Goal: Task Accomplishment & Management: Manage account settings

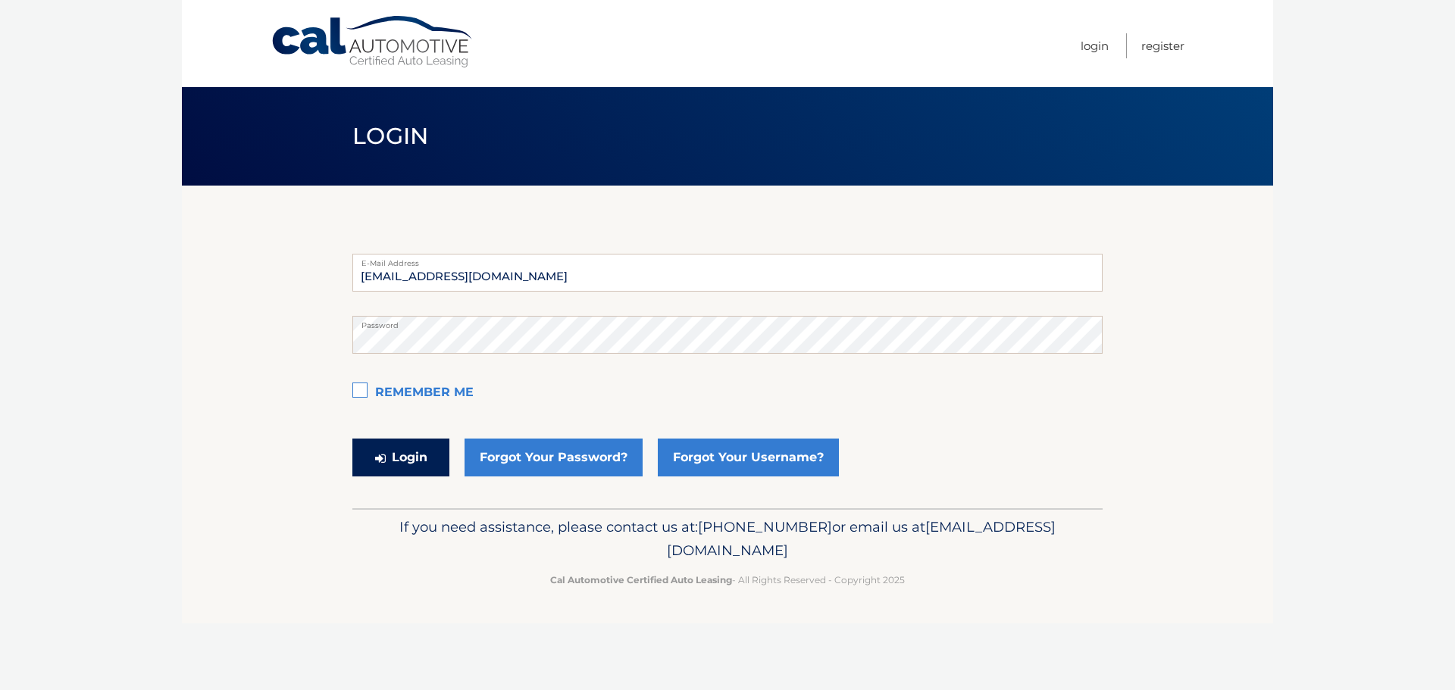
click at [403, 459] on button "Login" at bounding box center [400, 458] width 97 height 38
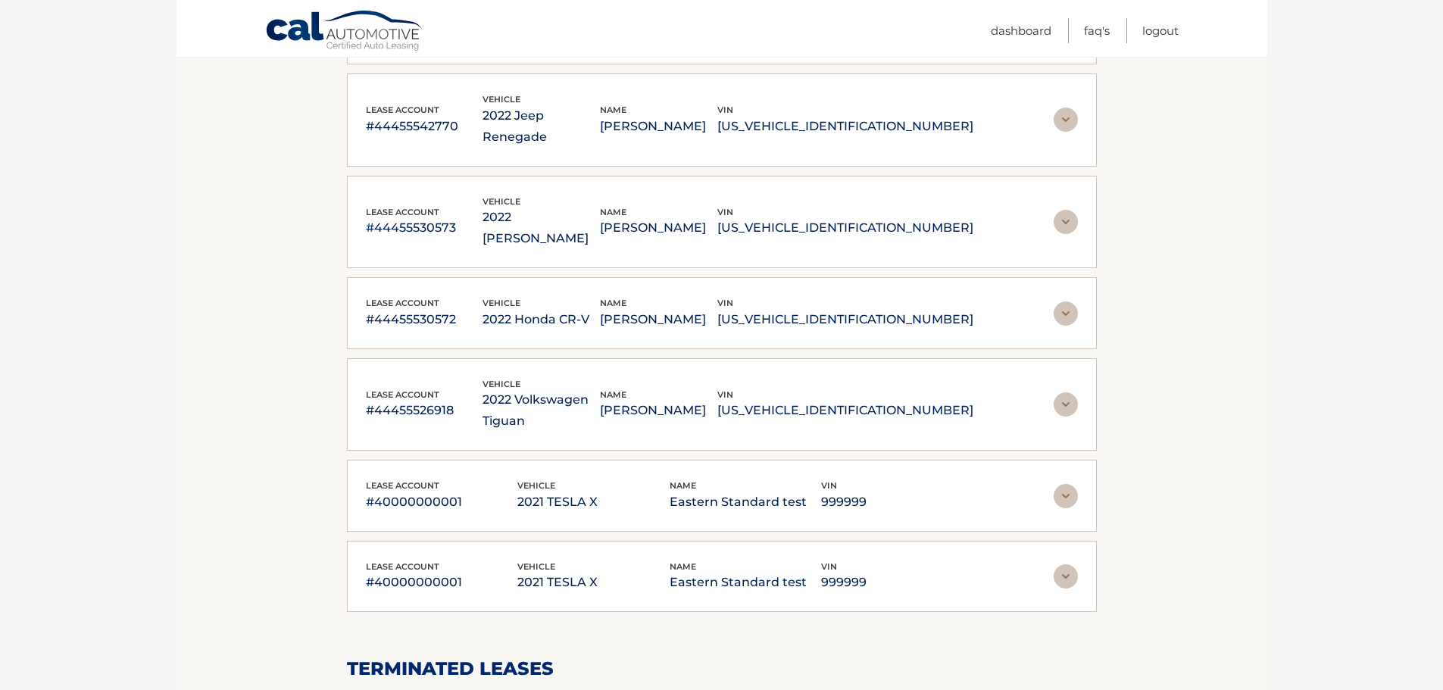
scroll to position [606, 0]
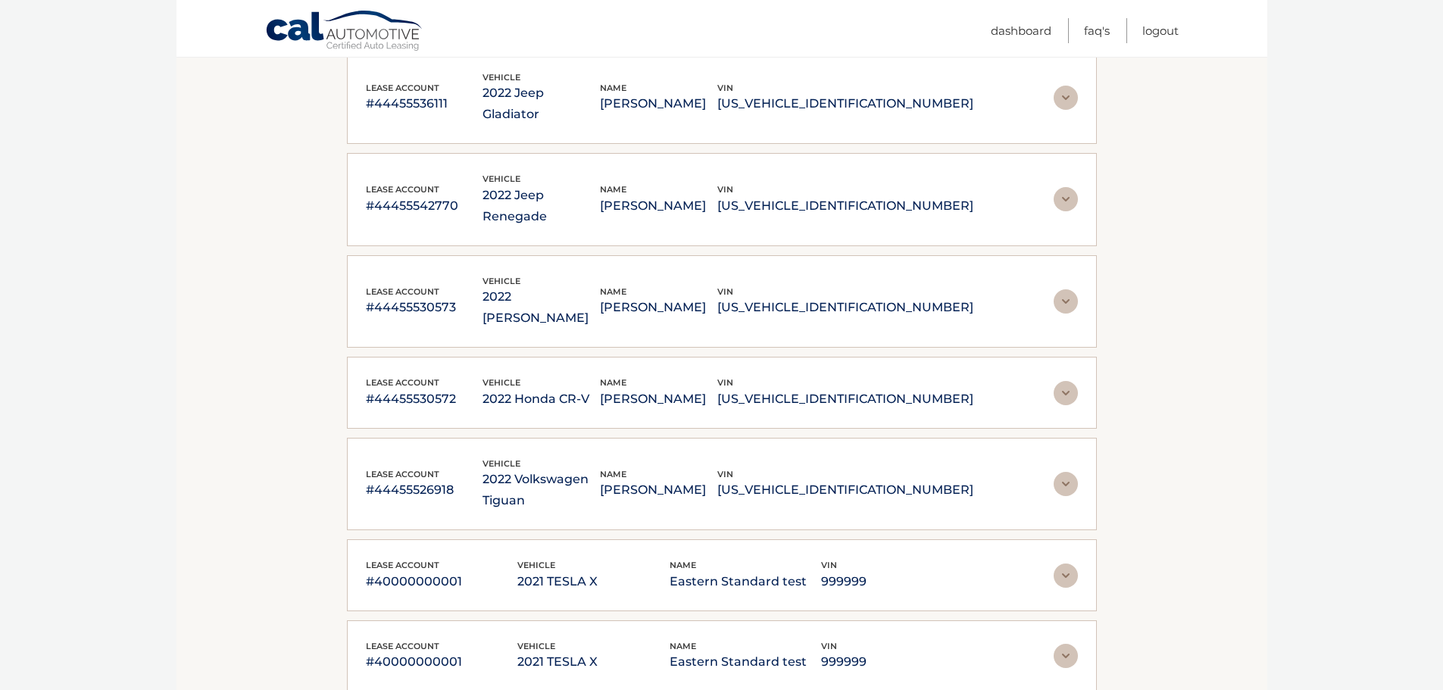
click at [409, 480] on p "#44455526918" at bounding box center [424, 490] width 117 height 21
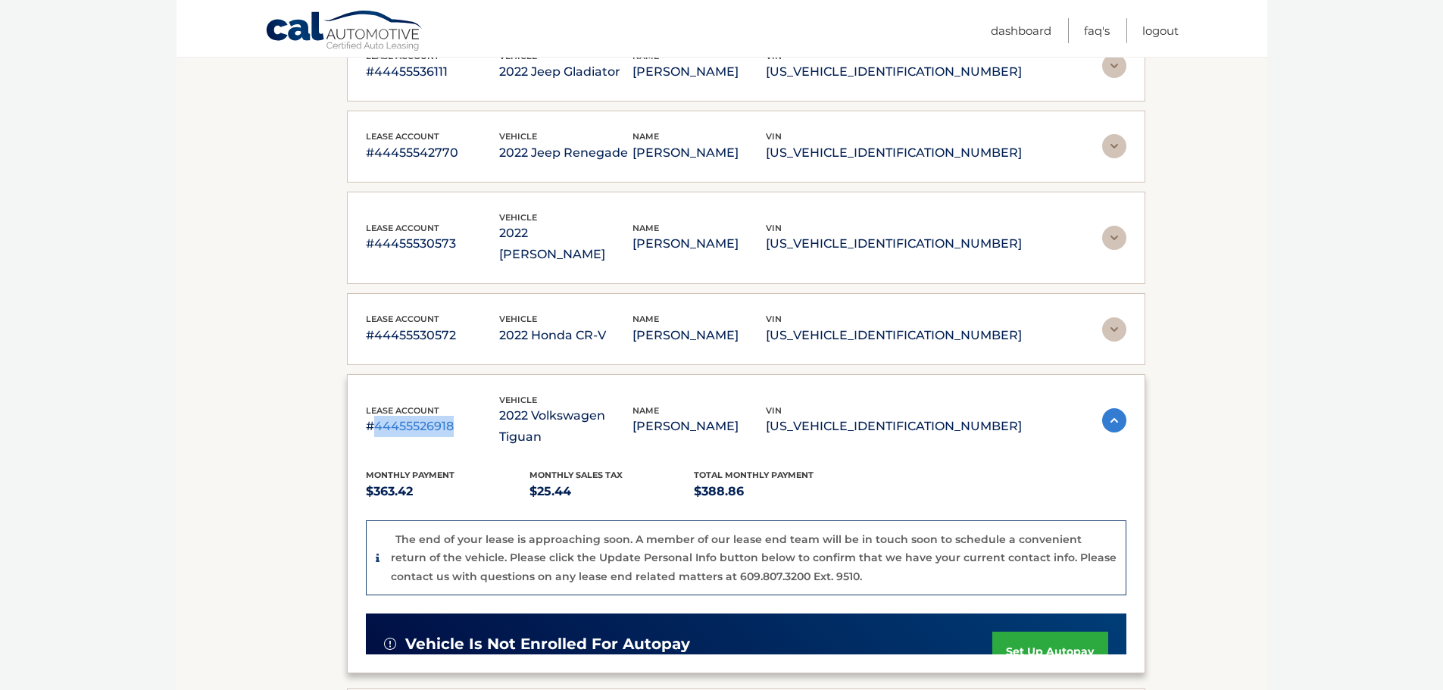
click at [409, 416] on p "#44455526918" at bounding box center [432, 426] width 133 height 21
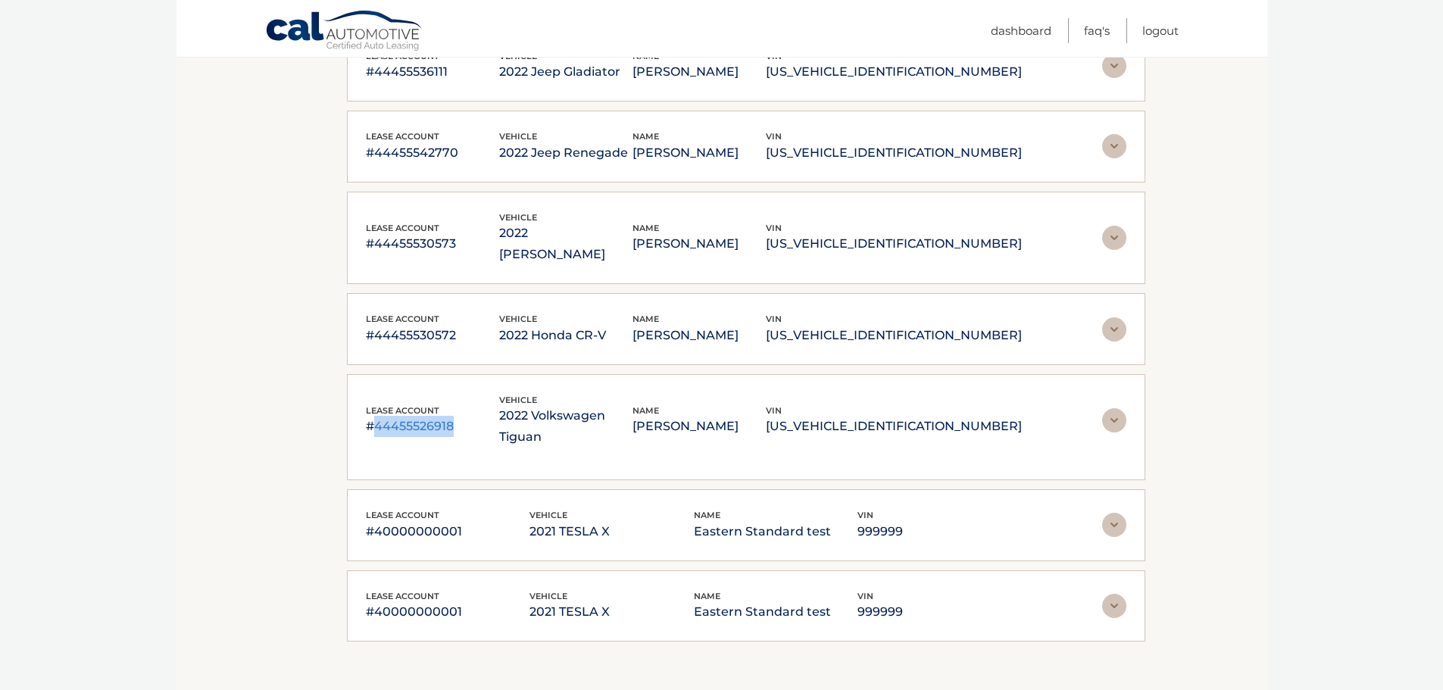
copy p "44455526918"
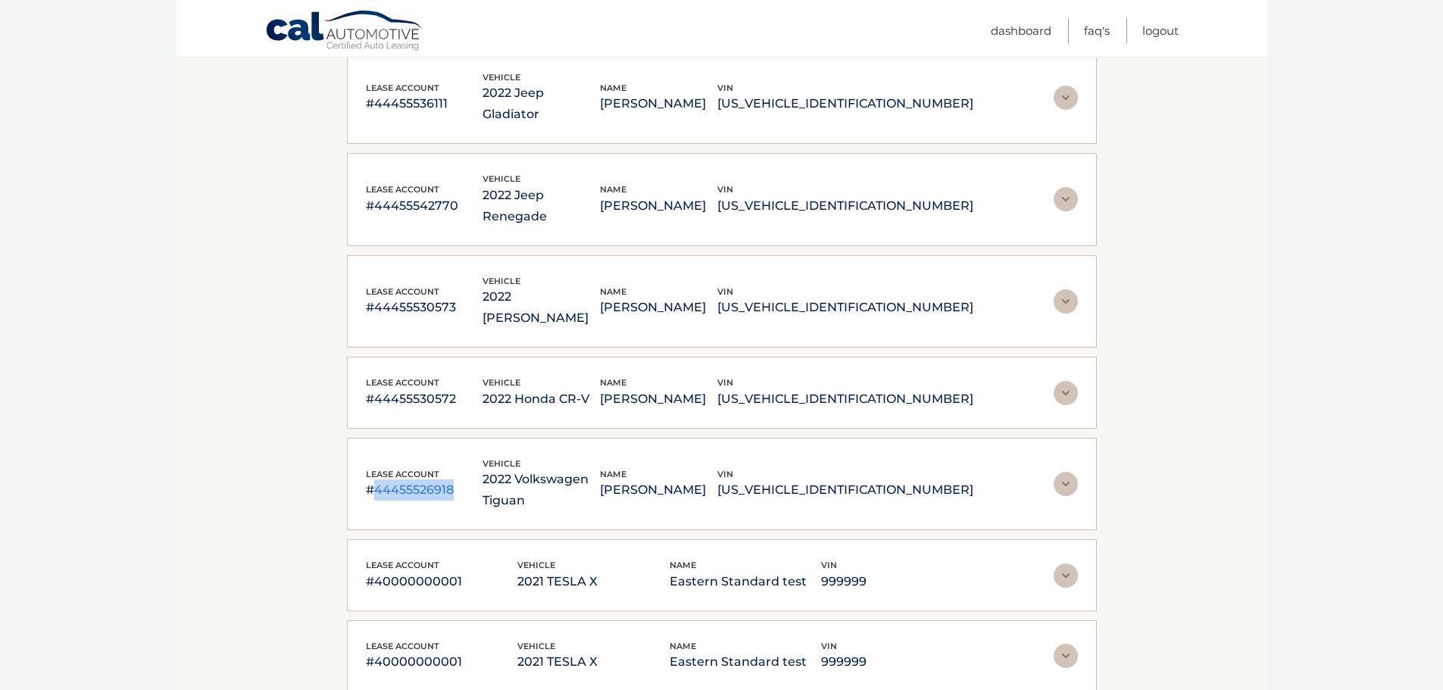
click at [1070, 472] on img at bounding box center [1066, 484] width 24 height 24
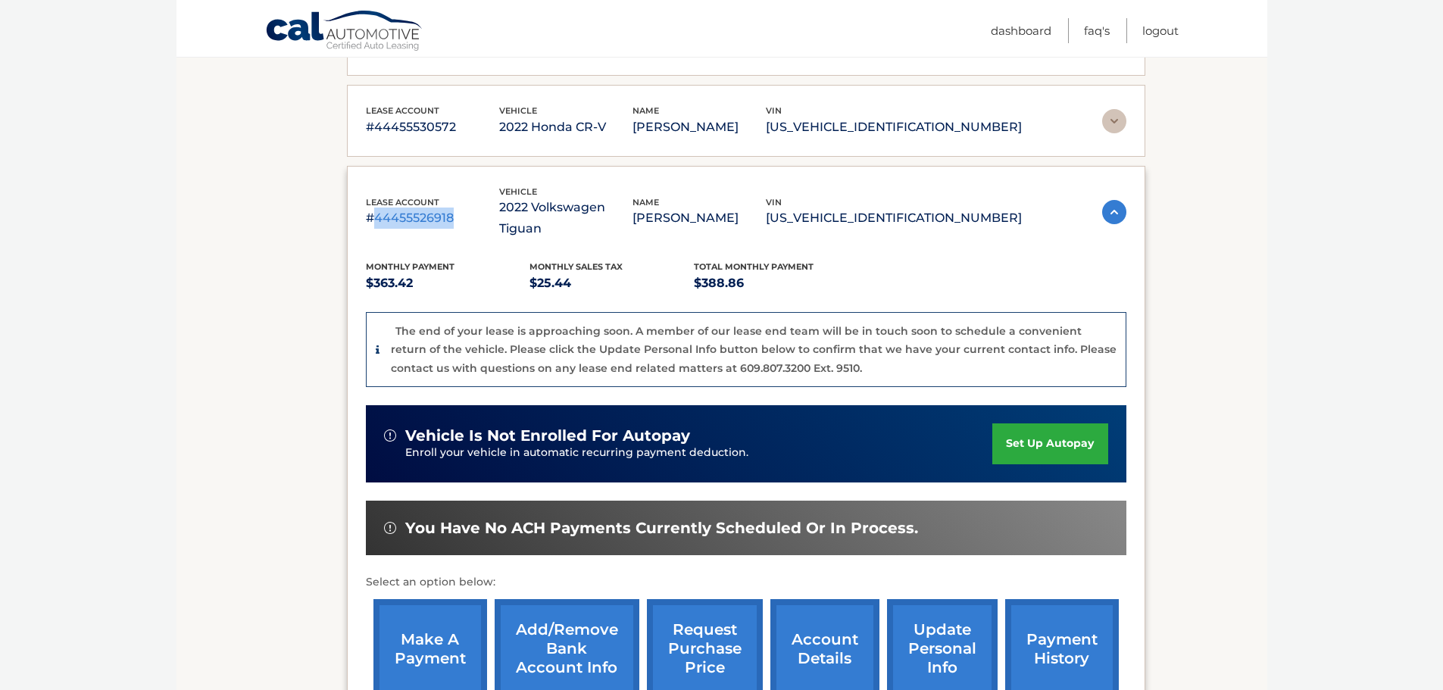
scroll to position [833, 0]
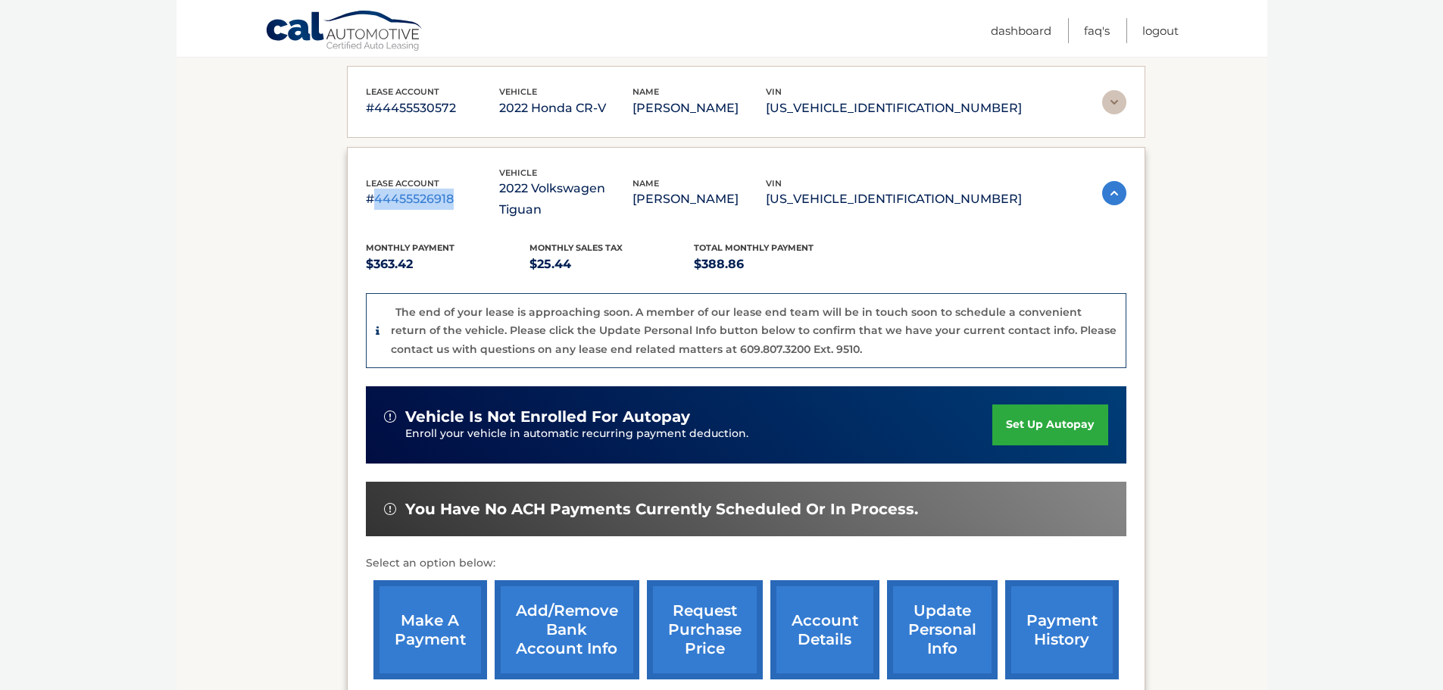
click at [1102, 181] on img at bounding box center [1114, 193] width 24 height 24
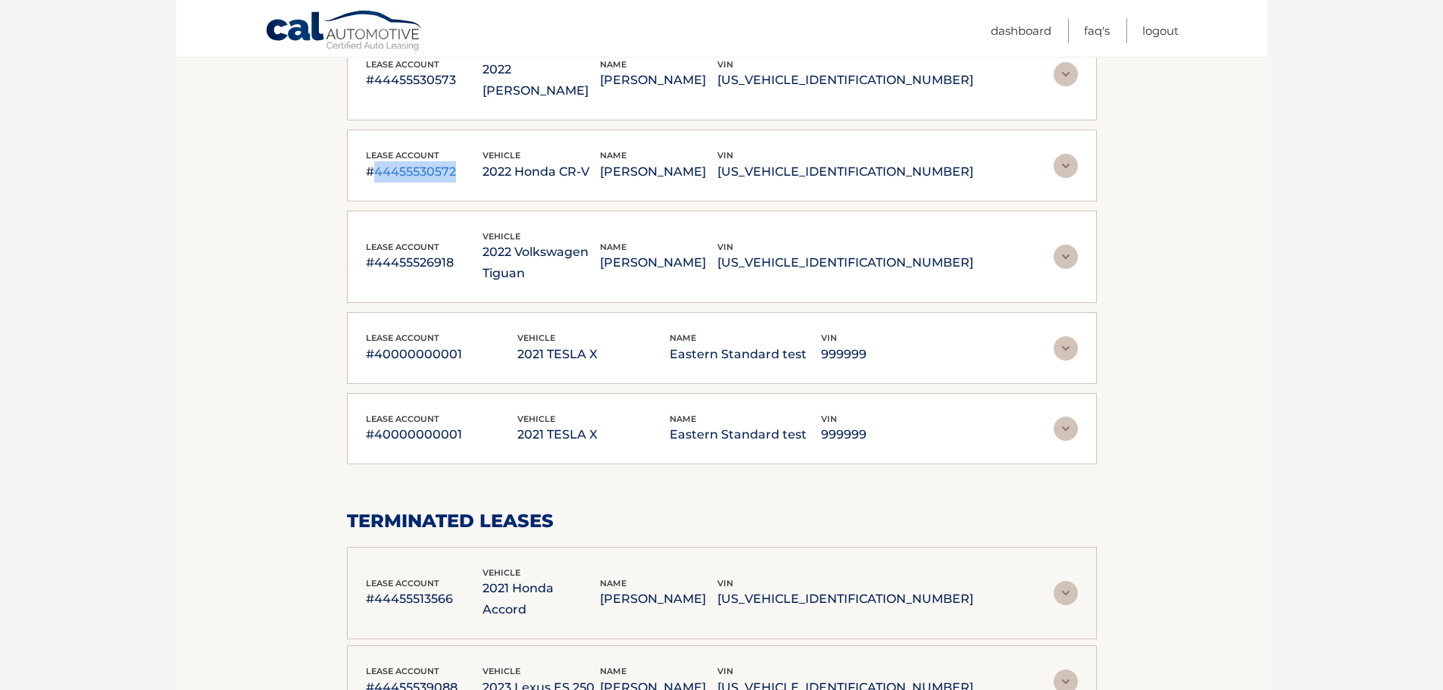
drag, startPoint x: 474, startPoint y: 88, endPoint x: 377, endPoint y: 92, distance: 96.3
click at [377, 161] on p "#44455530572" at bounding box center [424, 171] width 117 height 21
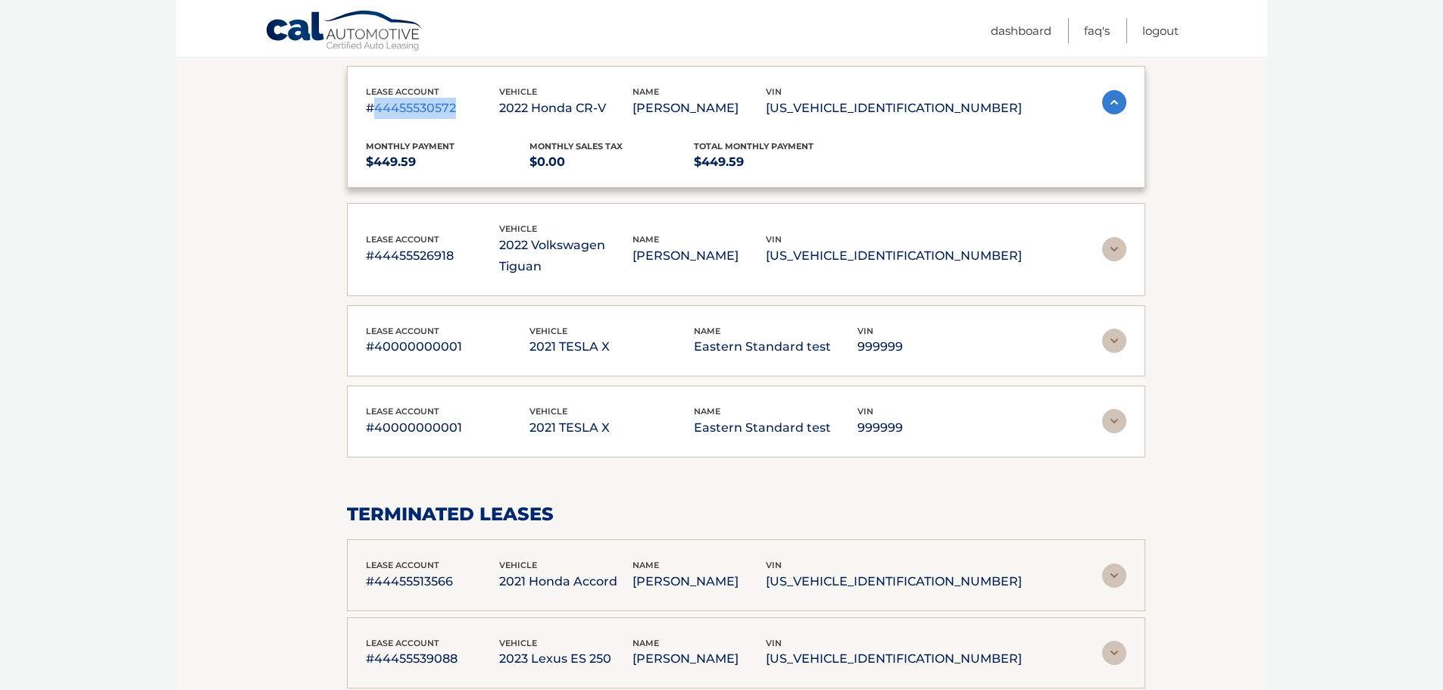
copy p "44455530572"
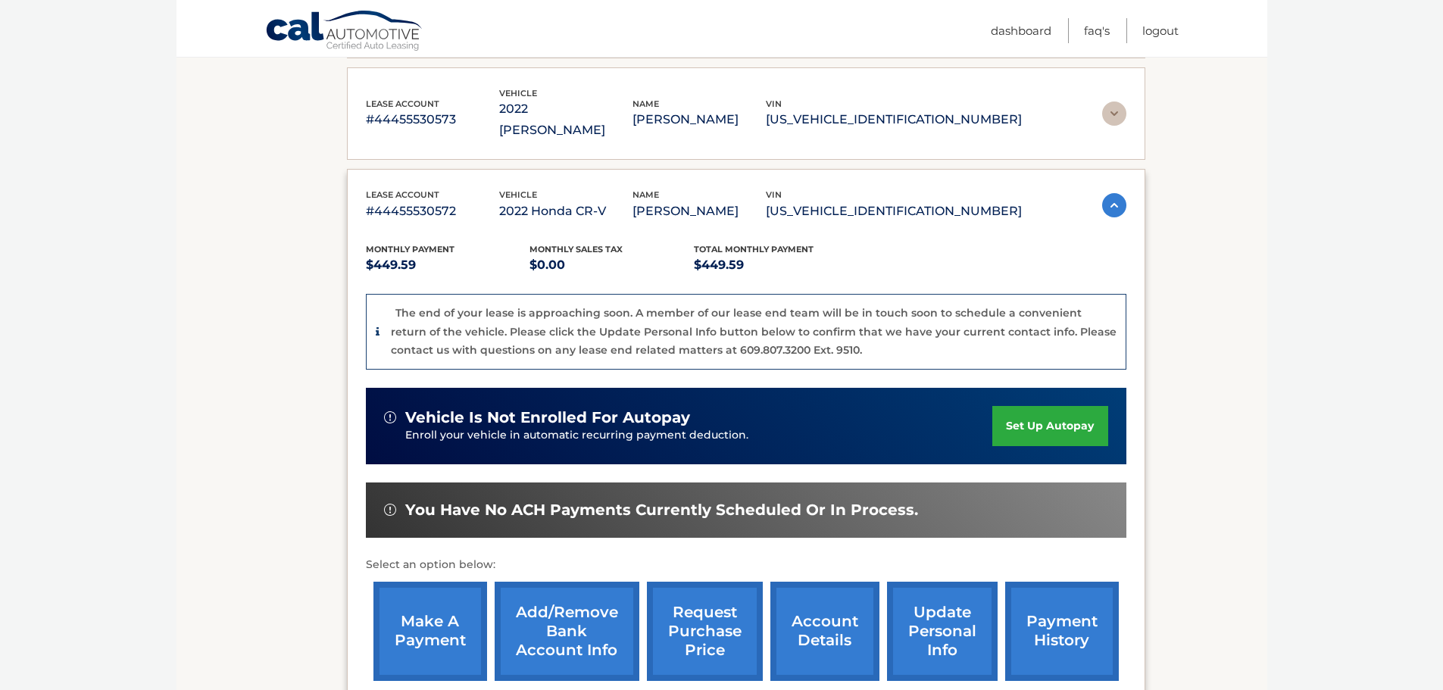
scroll to position [758, 0]
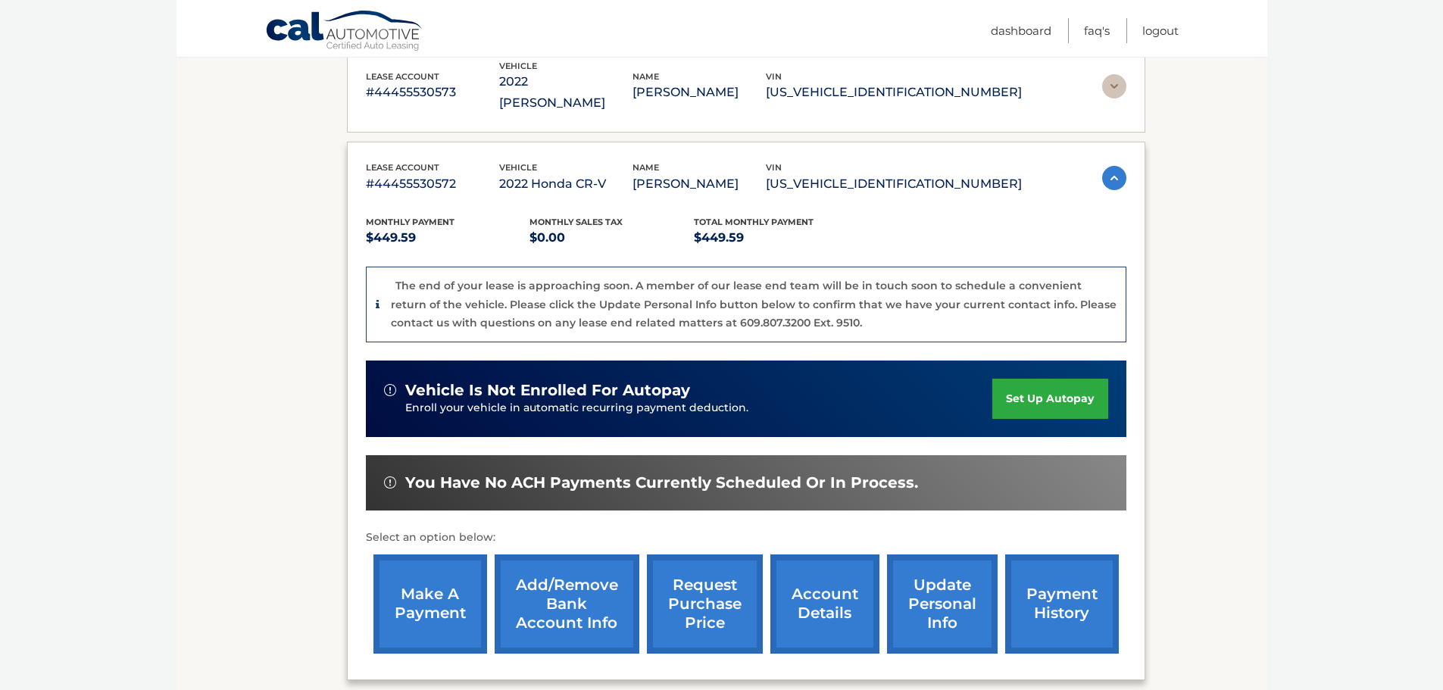
click at [436, 575] on link "make a payment" at bounding box center [431, 604] width 114 height 99
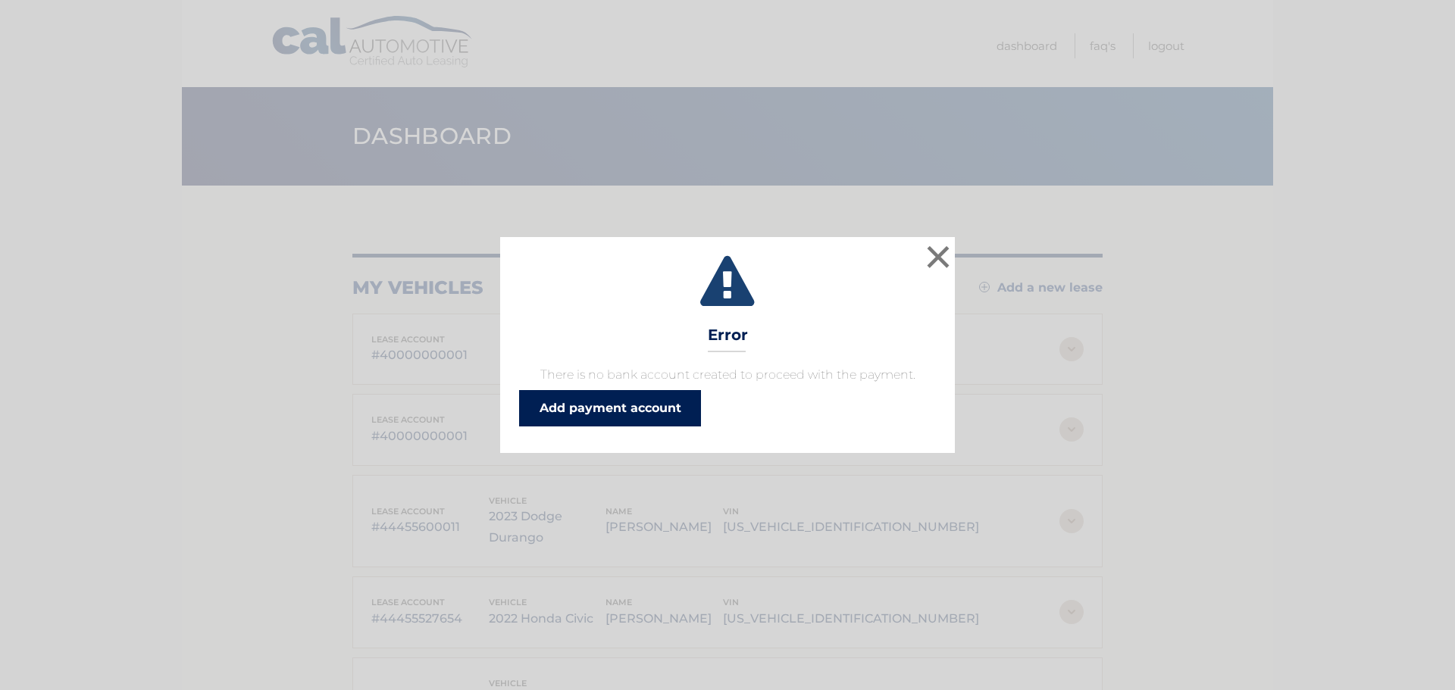
click at [624, 413] on link "Add payment account" at bounding box center [610, 408] width 182 height 36
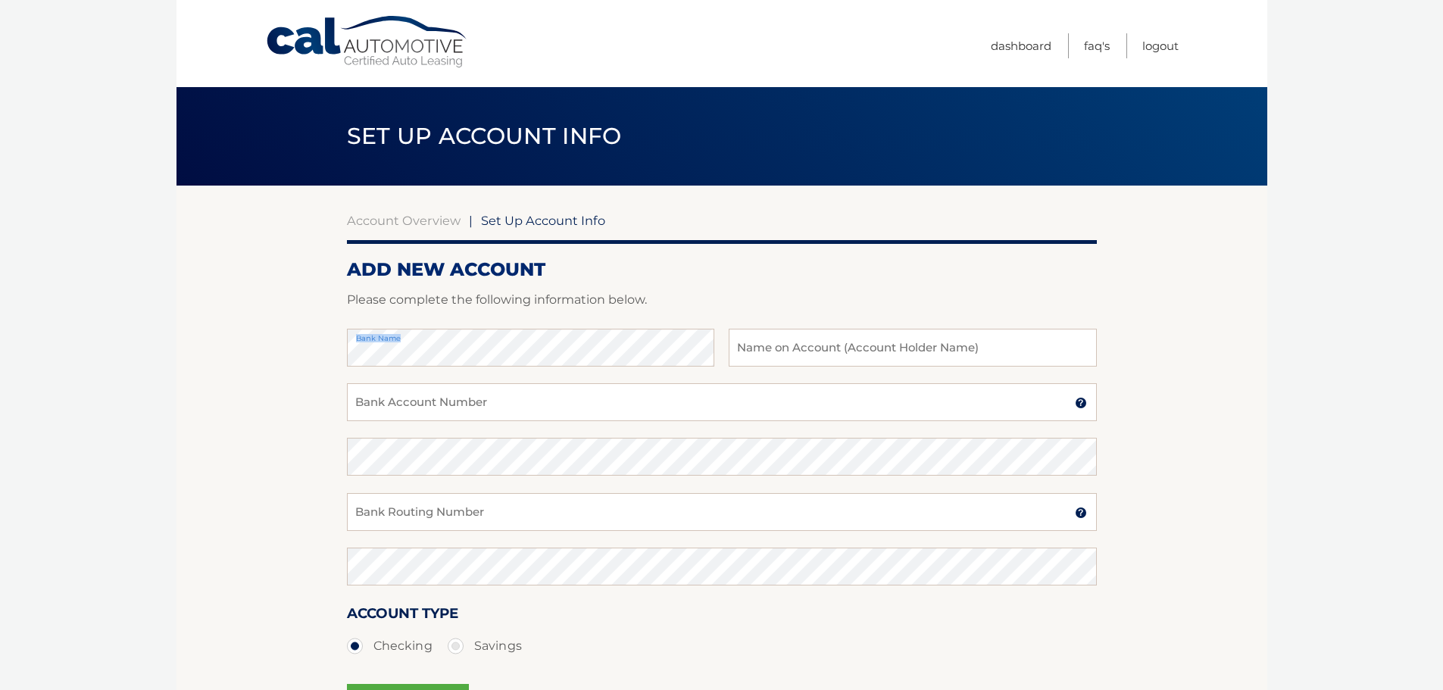
click at [837, 333] on form "ADD NEW ACCOUNT Please complete the following information below. Bank Name Name…" at bounding box center [722, 510] width 750 height 505
click at [834, 351] on input "text" at bounding box center [912, 348] width 367 height 38
type input "Test"
drag, startPoint x: 567, startPoint y: 400, endPoint x: 570, endPoint y: 421, distance: 20.6
click at [567, 396] on input "Bank Account Number" at bounding box center [722, 402] width 750 height 38
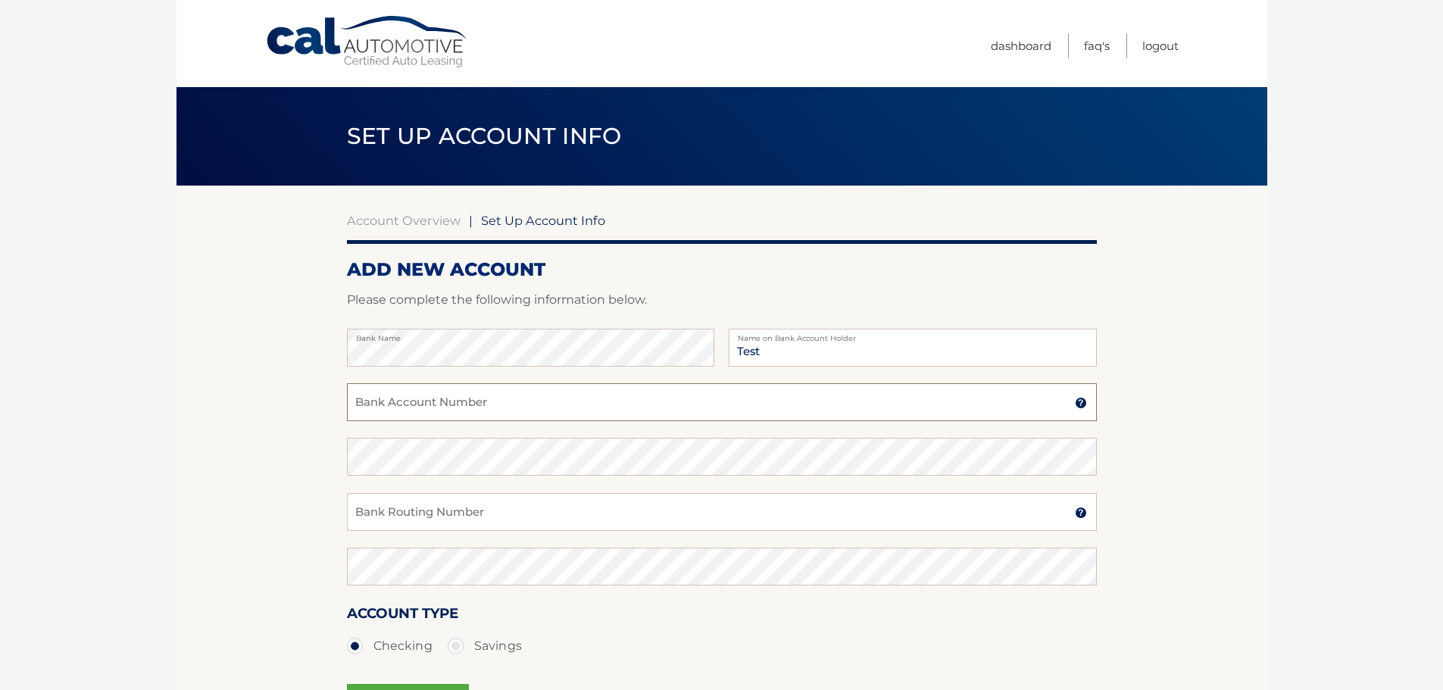
type input "12334"
click at [424, 523] on input "Bank Routing Number" at bounding box center [722, 512] width 750 height 38
type input "021000021"
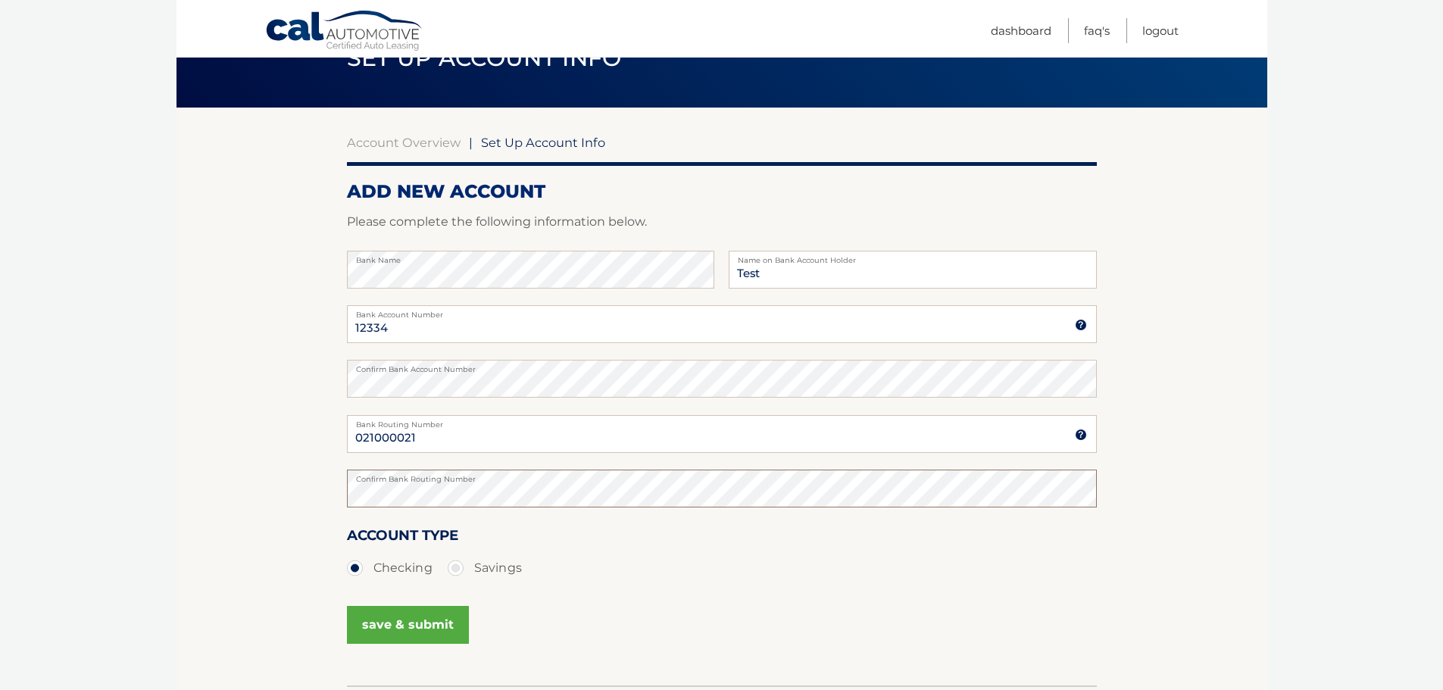
scroll to position [152, 0]
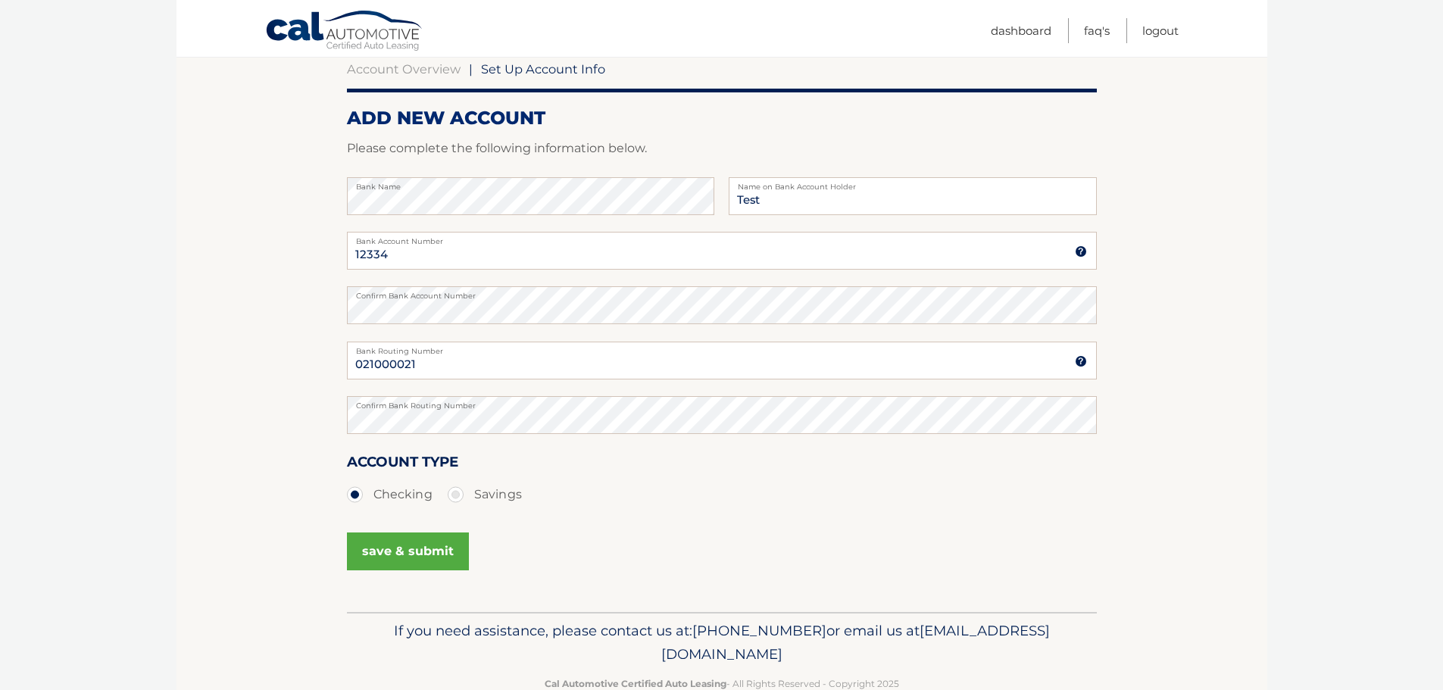
click at [420, 562] on button "save & submit" at bounding box center [408, 552] width 122 height 38
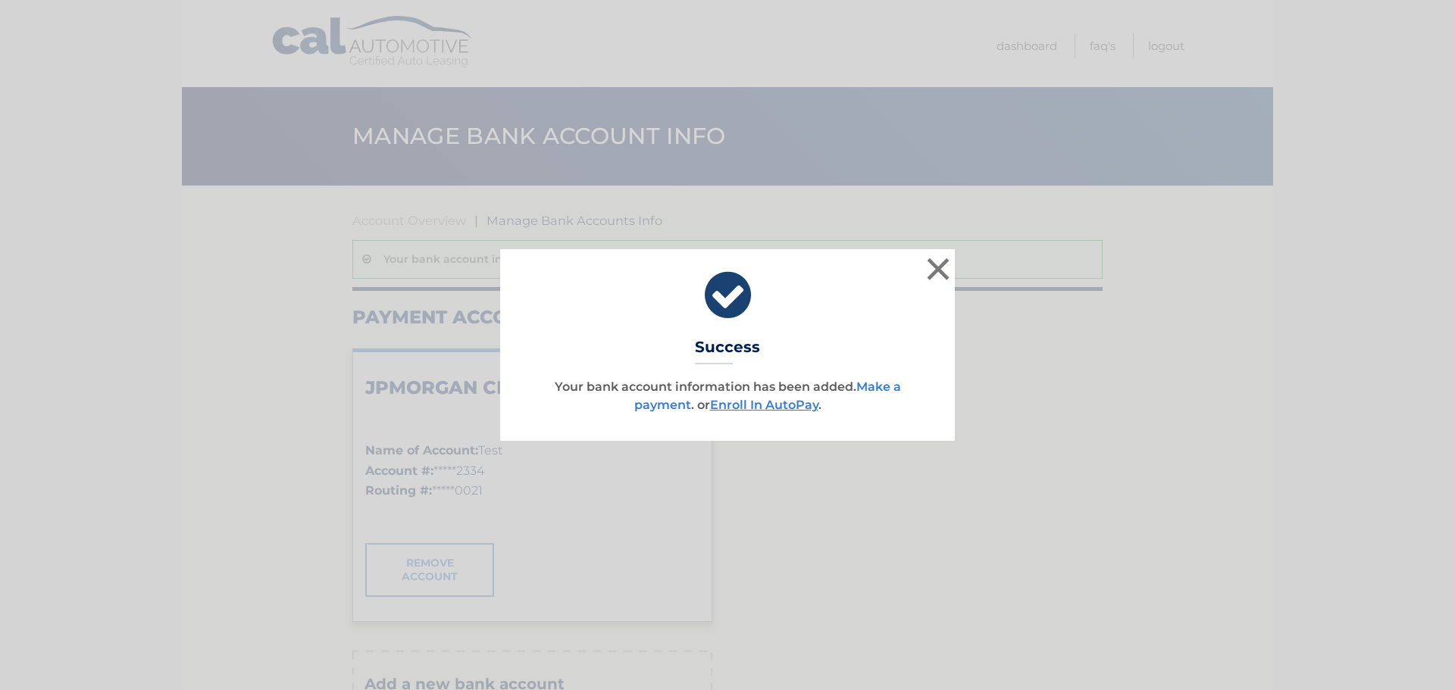
click at [874, 388] on link "Make a payment" at bounding box center [767, 396] width 267 height 33
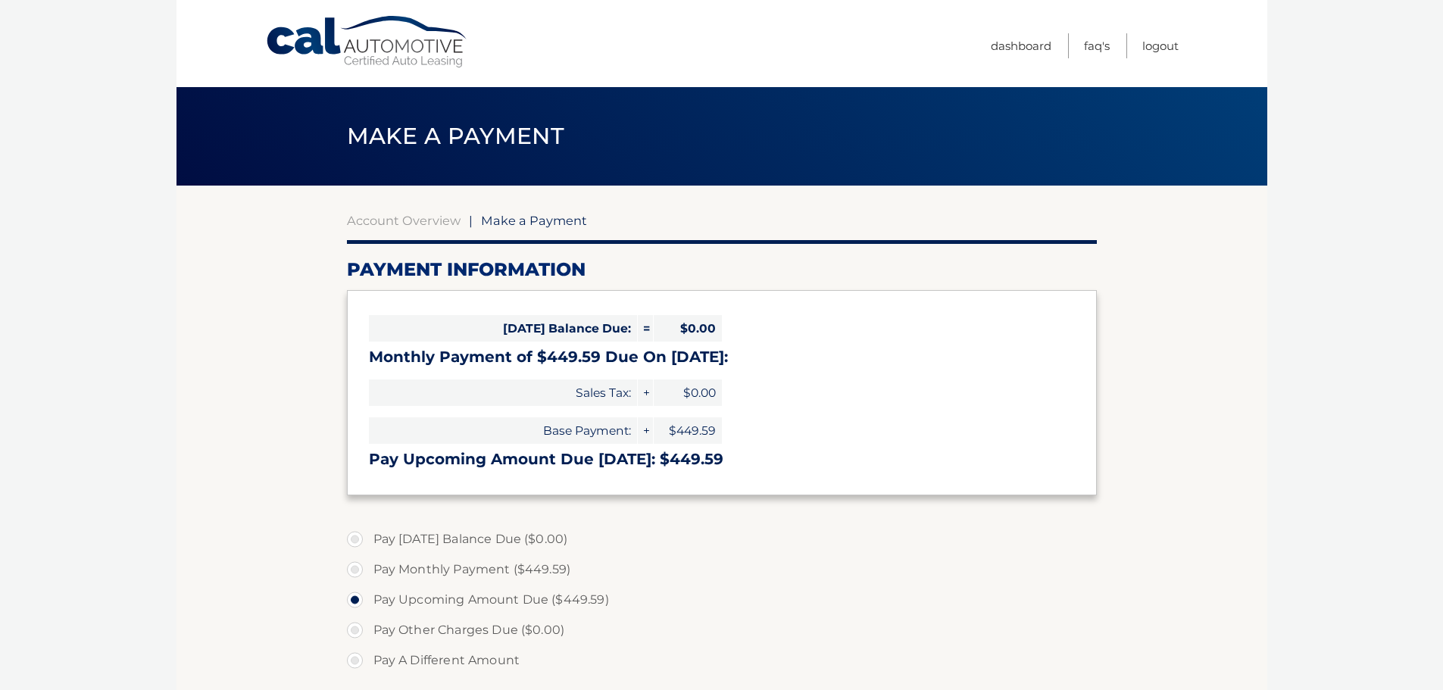
select select "ZTQzOGFlNWQtNWI1ZS00MjQ0LWJjODUtYWQ2NmJjZjc1ZmI1"
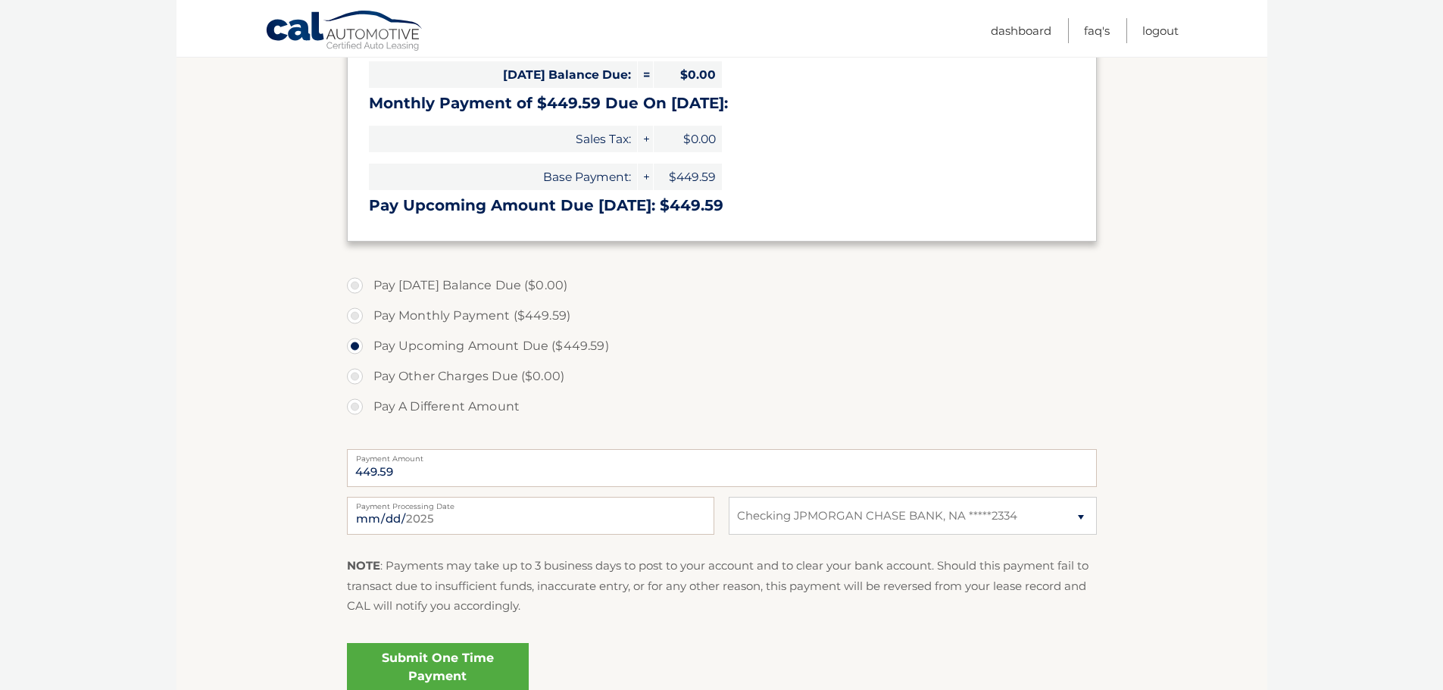
scroll to position [227, 0]
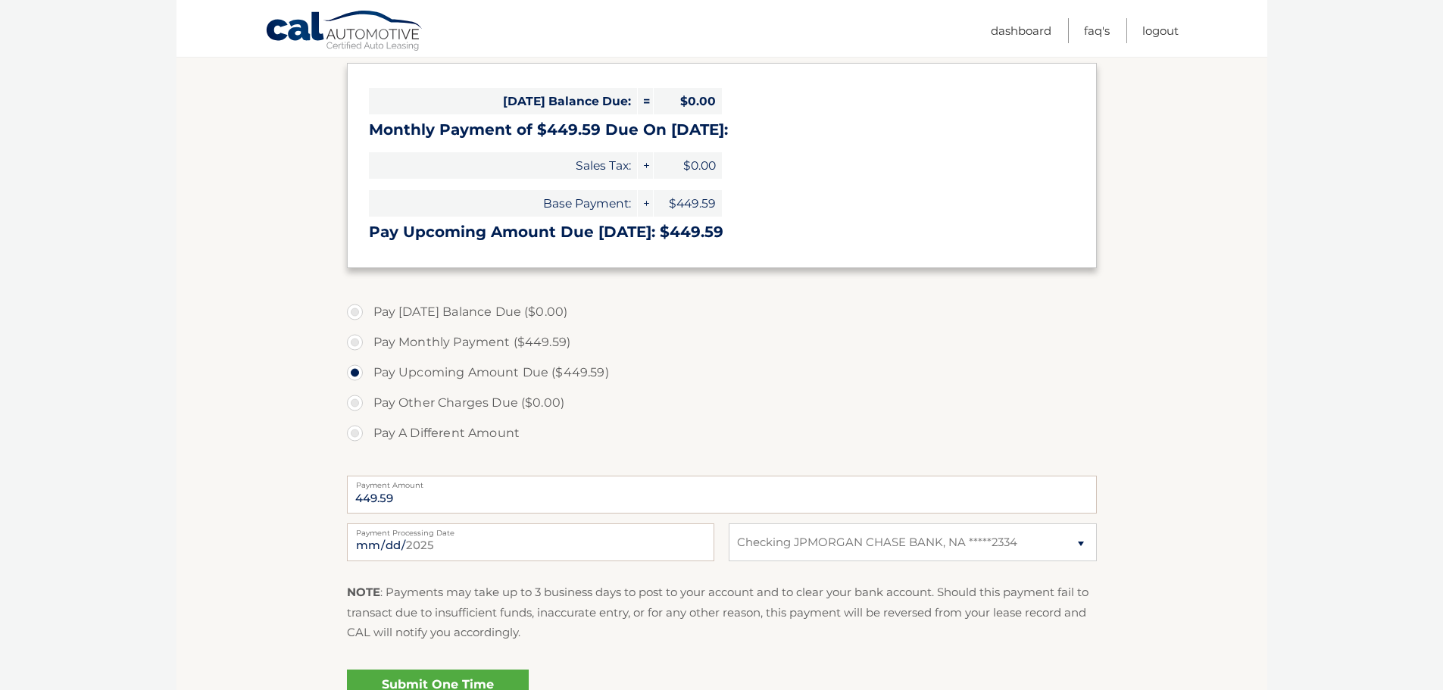
drag, startPoint x: 202, startPoint y: 464, endPoint x: 229, endPoint y: 438, distance: 37.5
click at [202, 463] on section "Account Overview | Make a Payment Payment Information [DATE] Balance Due: = $0.…" at bounding box center [722, 349] width 1091 height 782
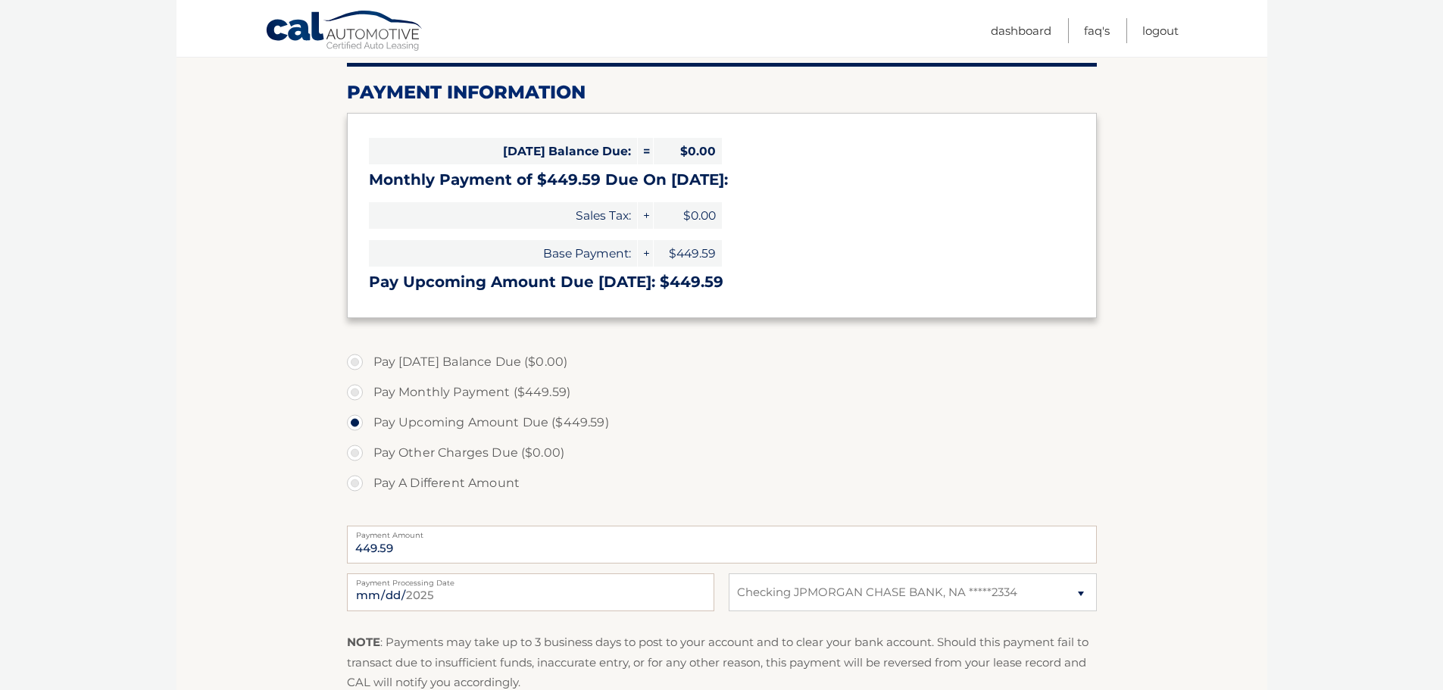
scroll to position [152, 0]
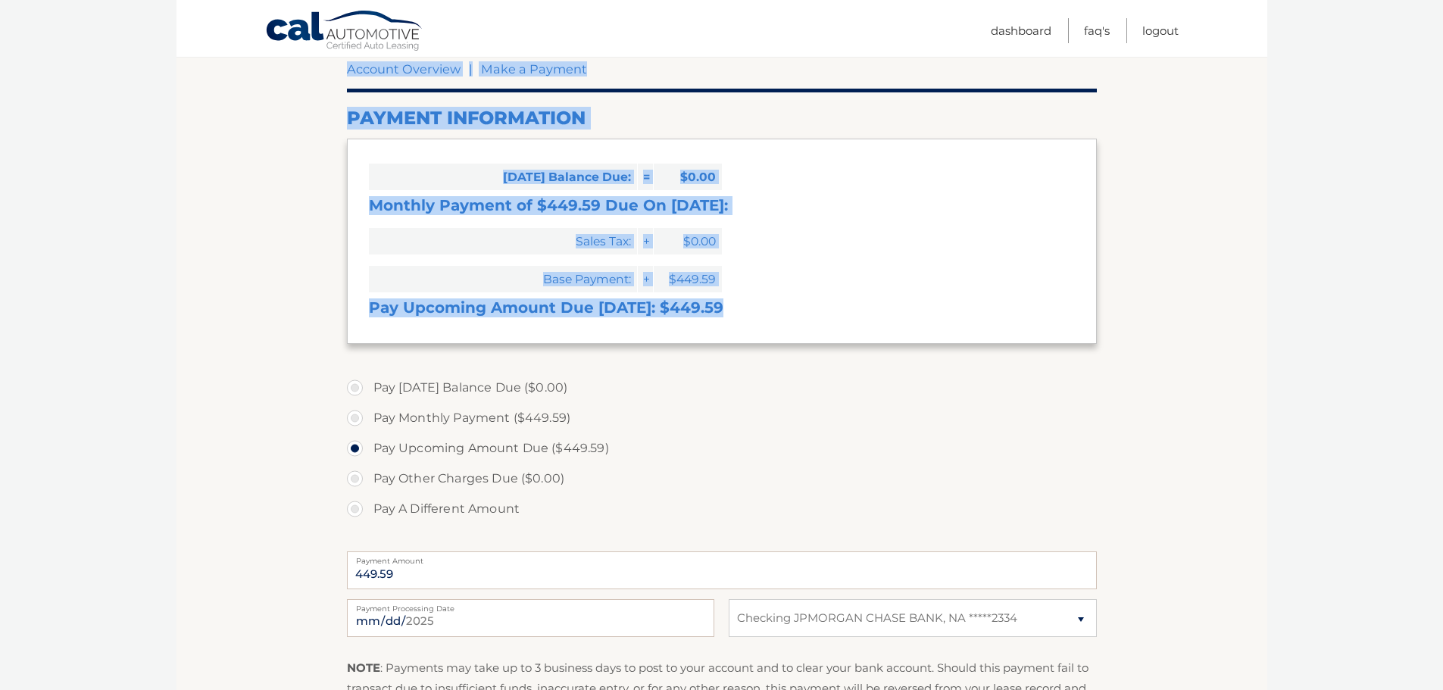
drag, startPoint x: 392, startPoint y: 121, endPoint x: 745, endPoint y: 317, distance: 402.9
click at [743, 325] on section "Account Overview | Make a Payment Payment Information Today's Balance Due: = $0…" at bounding box center [722, 425] width 1091 height 782
click at [750, 316] on h3 "Pay Upcoming Amount Due Aug 10: $449.59" at bounding box center [722, 308] width 706 height 19
drag, startPoint x: 744, startPoint y: 315, endPoint x: 324, endPoint y: 107, distance: 468.6
click at [324, 107] on section "Account Overview | Make a Payment Payment Information Today's Balance Due: = $0…" at bounding box center [722, 425] width 1091 height 782
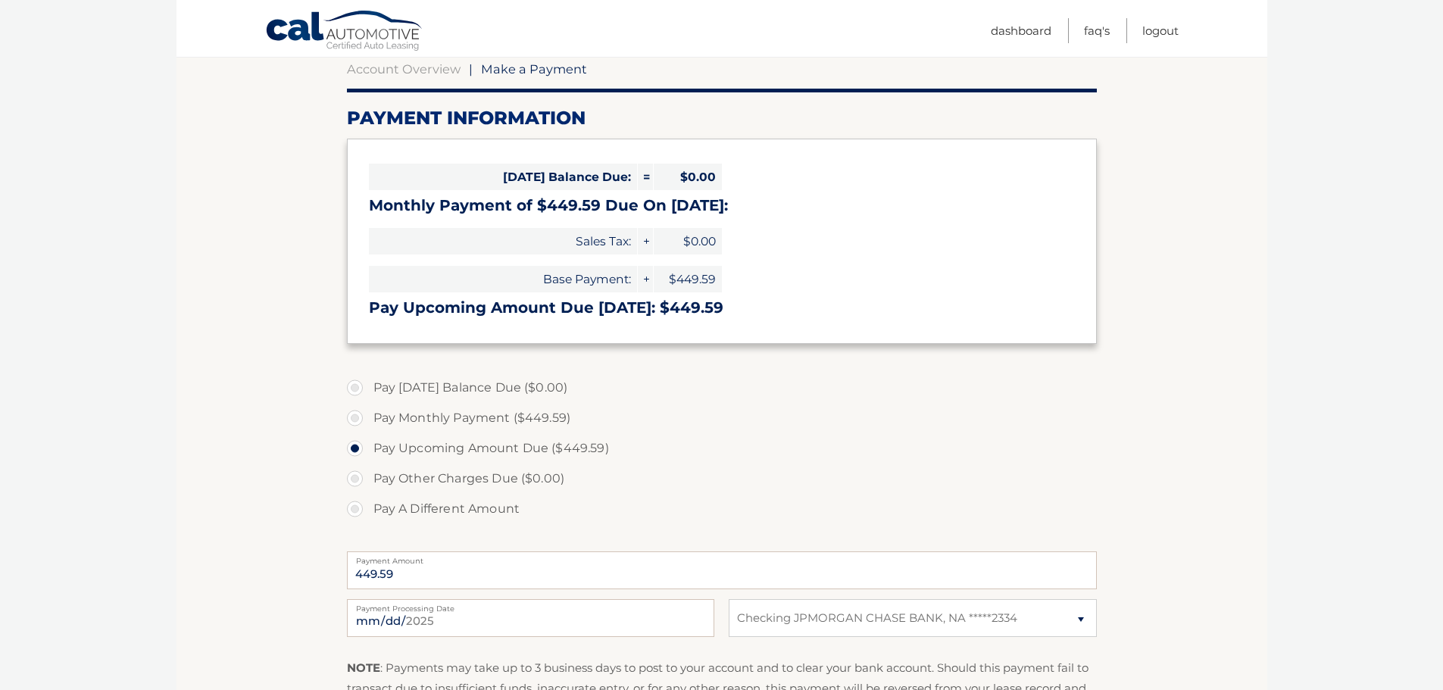
click at [324, 105] on section "Account Overview | Make a Payment Payment Information Today's Balance Due: = $0…" at bounding box center [722, 425] width 1091 height 782
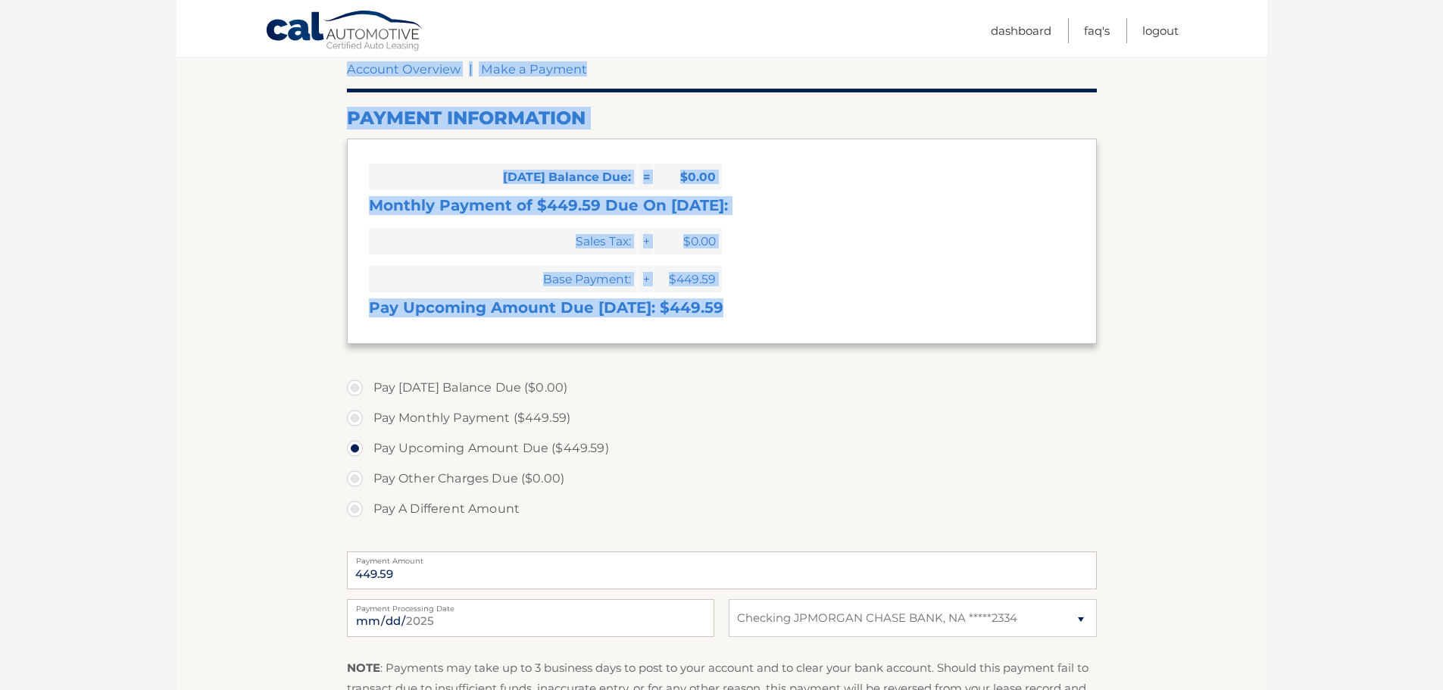
drag, startPoint x: 338, startPoint y: 110, endPoint x: 796, endPoint y: 313, distance: 501.4
click at [796, 314] on section "Account Overview | Make a Payment Payment Information Today's Balance Due: = $0…" at bounding box center [722, 425] width 1091 height 782
click at [796, 312] on h3 "Pay Upcoming Amount Due Aug 10: $449.59" at bounding box center [722, 308] width 706 height 19
drag, startPoint x: 796, startPoint y: 312, endPoint x: 353, endPoint y: 122, distance: 482.3
click at [361, 130] on section "Account Overview | Make a Payment Payment Information Today's Balance Due: = $0…" at bounding box center [722, 438] width 750 height 755
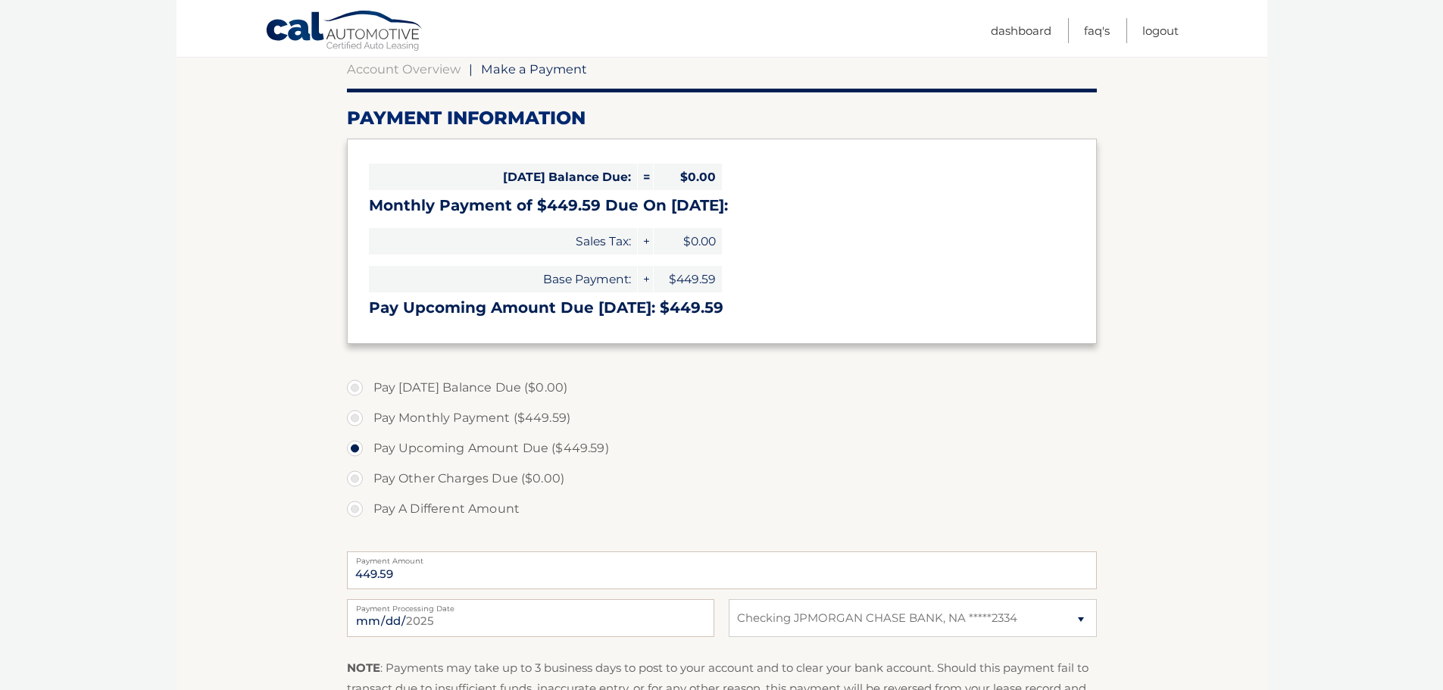
click at [351, 120] on h2 "Payment Information" at bounding box center [722, 118] width 750 height 23
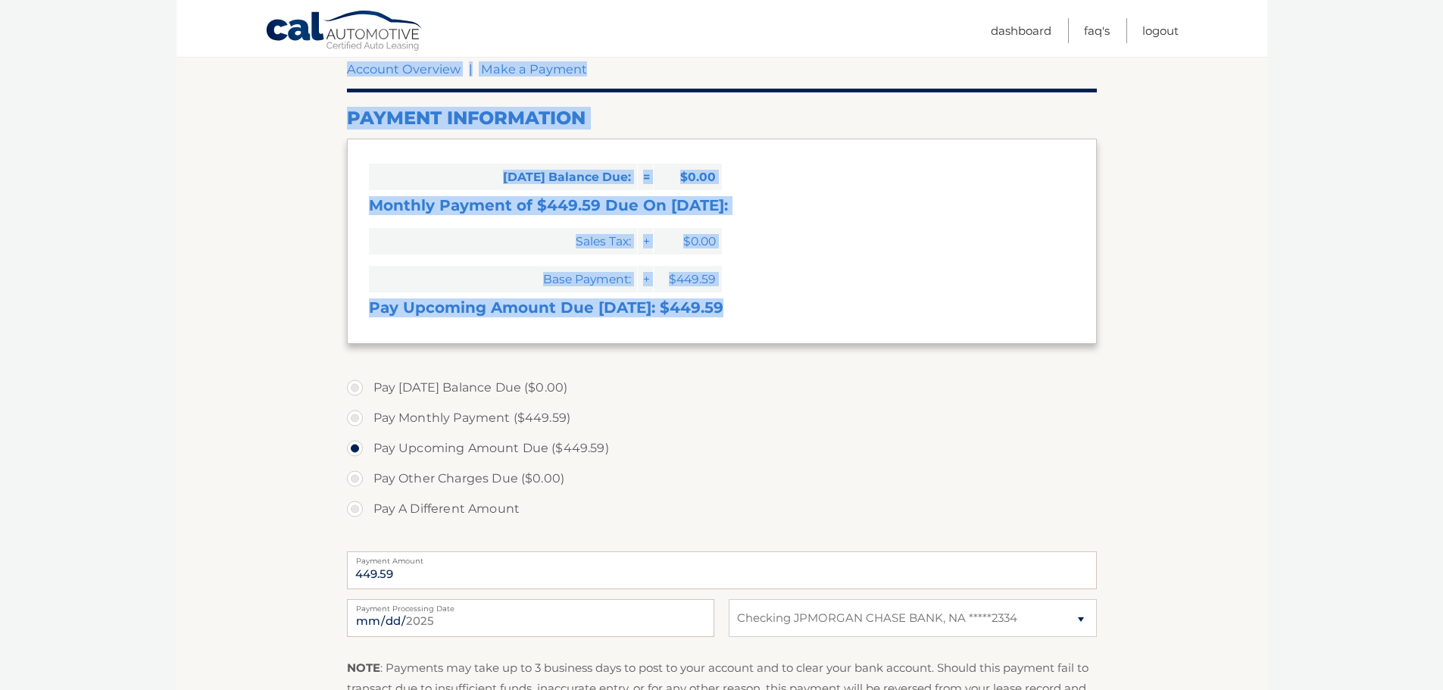
drag, startPoint x: 344, startPoint y: 116, endPoint x: 738, endPoint y: 305, distance: 437.2
click at [737, 302] on section "Account Overview | Make a Payment Payment Information Today's Balance Due: = $0…" at bounding box center [722, 425] width 1091 height 782
click at [738, 306] on h3 "Pay Upcoming Amount Due Aug 10: $449.59" at bounding box center [722, 308] width 706 height 19
click at [761, 252] on div "Today's Balance Due: = $0.00 Monthly Payment of $449.59 Due On Aug 10: Sales Ta…" at bounding box center [722, 241] width 750 height 205
click at [761, 302] on h3 "Pay Upcoming Amount Due Aug 10: $449.59" at bounding box center [722, 308] width 706 height 19
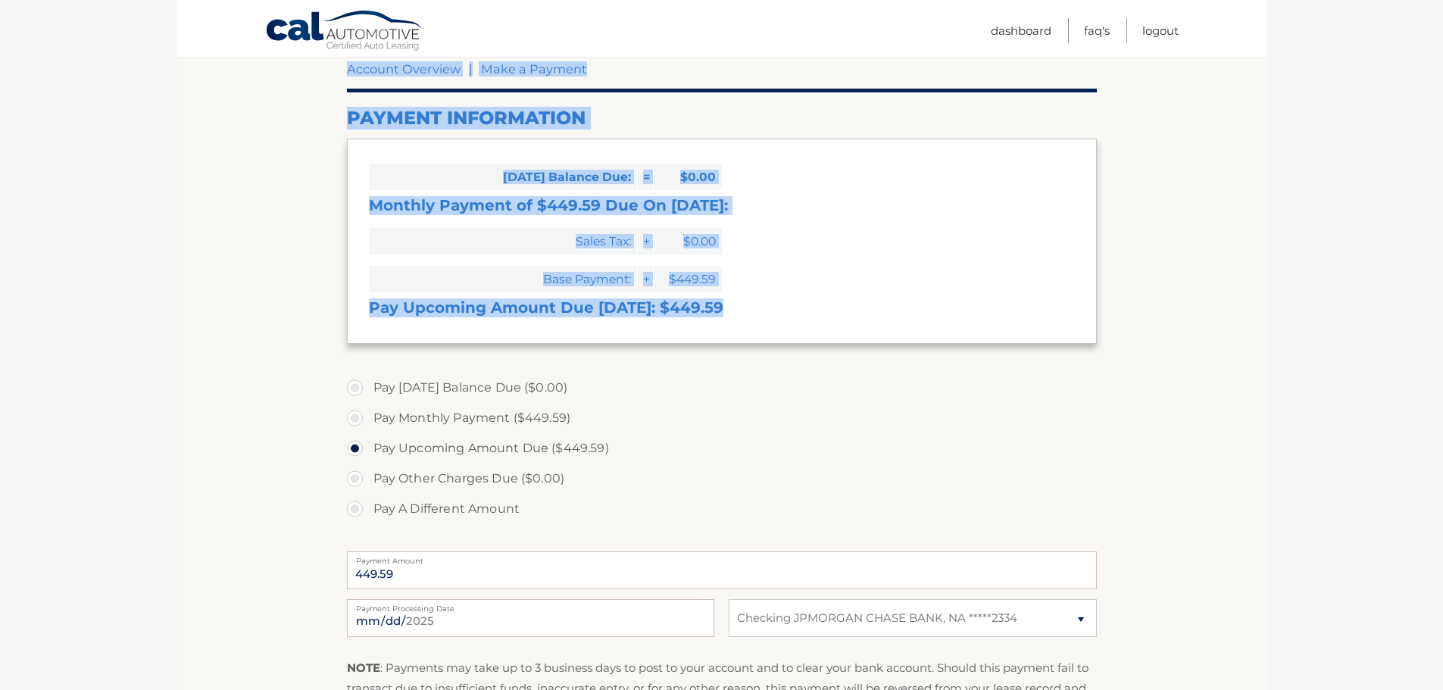
drag, startPoint x: 754, startPoint y: 317, endPoint x: 340, endPoint y: 115, distance: 460.5
click at [340, 115] on section "Account Overview | Make a Payment Payment Information Today's Balance Due: = $0…" at bounding box center [722, 425] width 1091 height 782
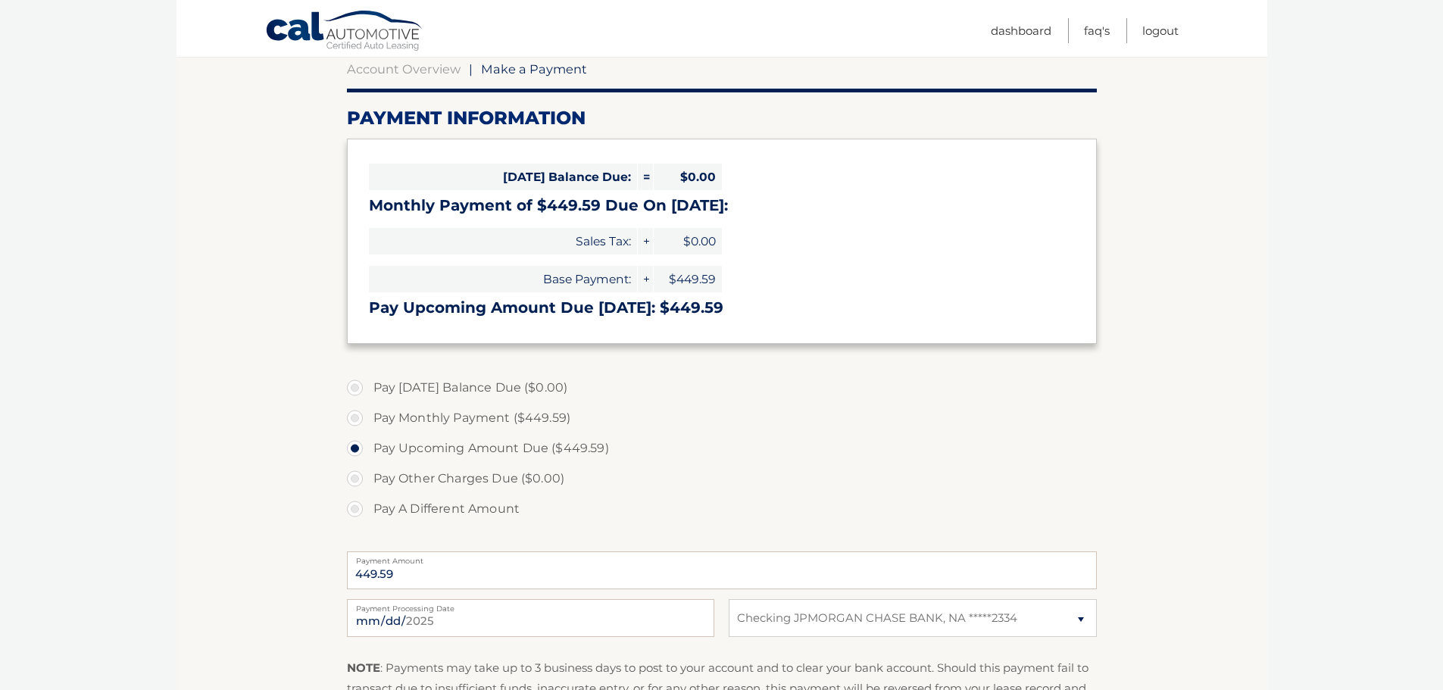
click at [340, 115] on section "Account Overview | Make a Payment Payment Information Today's Balance Due: = $0…" at bounding box center [722, 425] width 1091 height 782
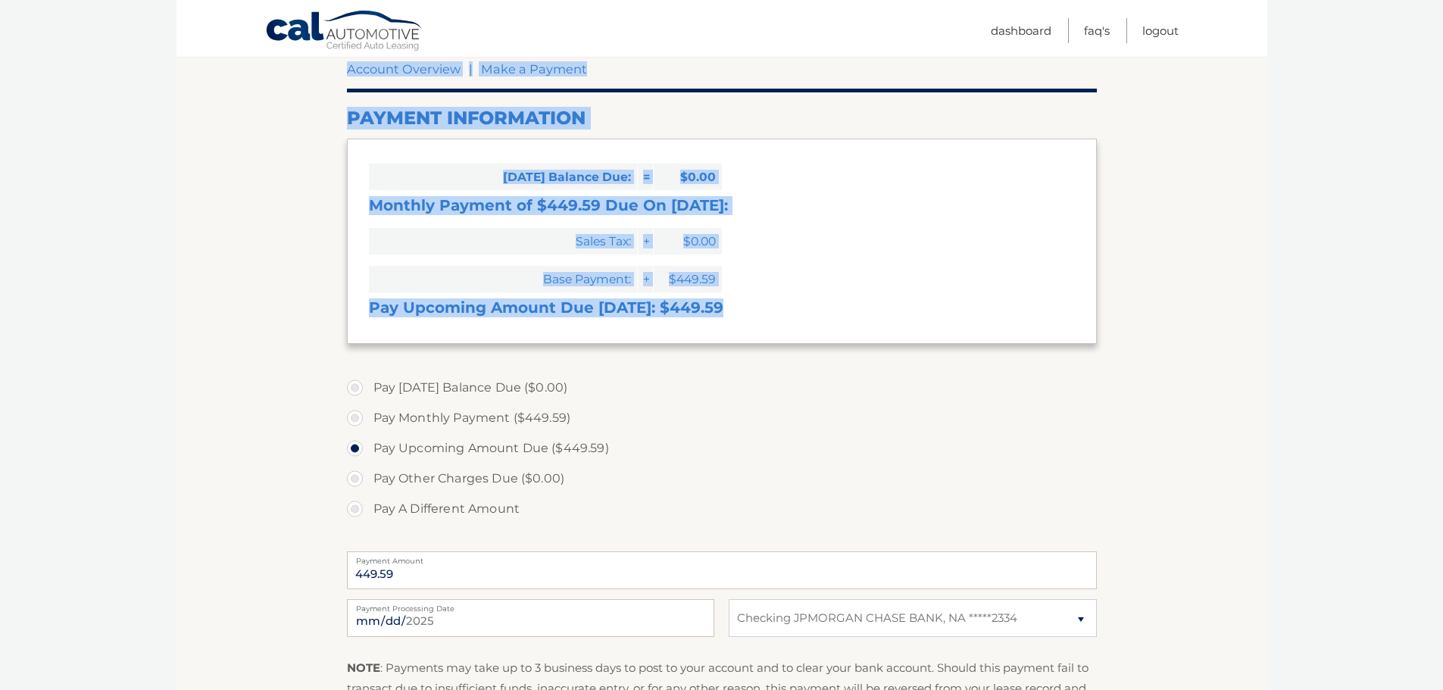
drag, startPoint x: 346, startPoint y: 113, endPoint x: 771, endPoint y: 323, distance: 474.0
click at [771, 323] on section "Account Overview | Make a Payment Payment Information Today's Balance Due: = $0…" at bounding box center [722, 425] width 1091 height 782
click at [772, 321] on div "Today's Balance Due: = $0.00 Monthly Payment of $449.59 Due On Aug 10: Sales Ta…" at bounding box center [722, 241] width 750 height 205
drag, startPoint x: 727, startPoint y: 312, endPoint x: 345, endPoint y: 147, distance: 416.8
click at [350, 158] on div "Today's Balance Due: = $0.00 Monthly Payment of $449.59 Due On Aug 10: Sales Ta…" at bounding box center [722, 241] width 750 height 205
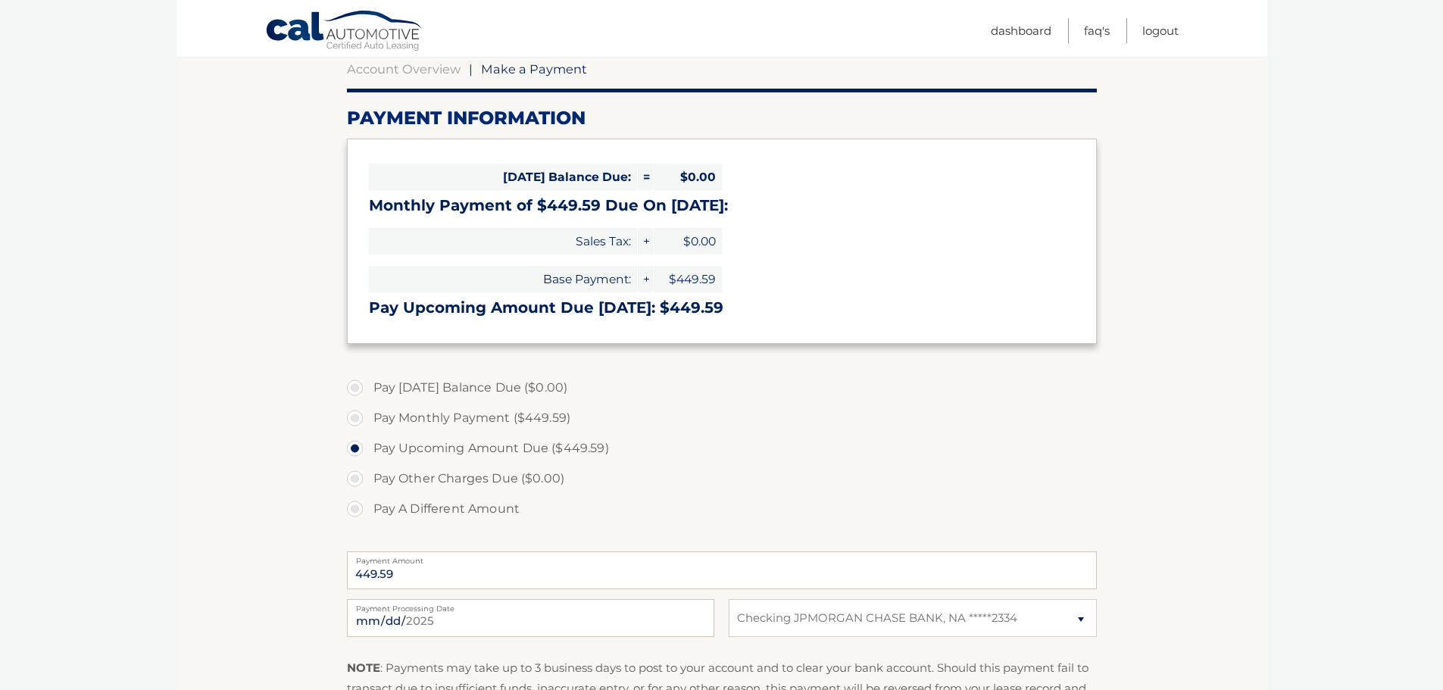
click at [337, 130] on section "Account Overview | Make a Payment Payment Information Today's Balance Due: = $0…" at bounding box center [722, 425] width 1091 height 782
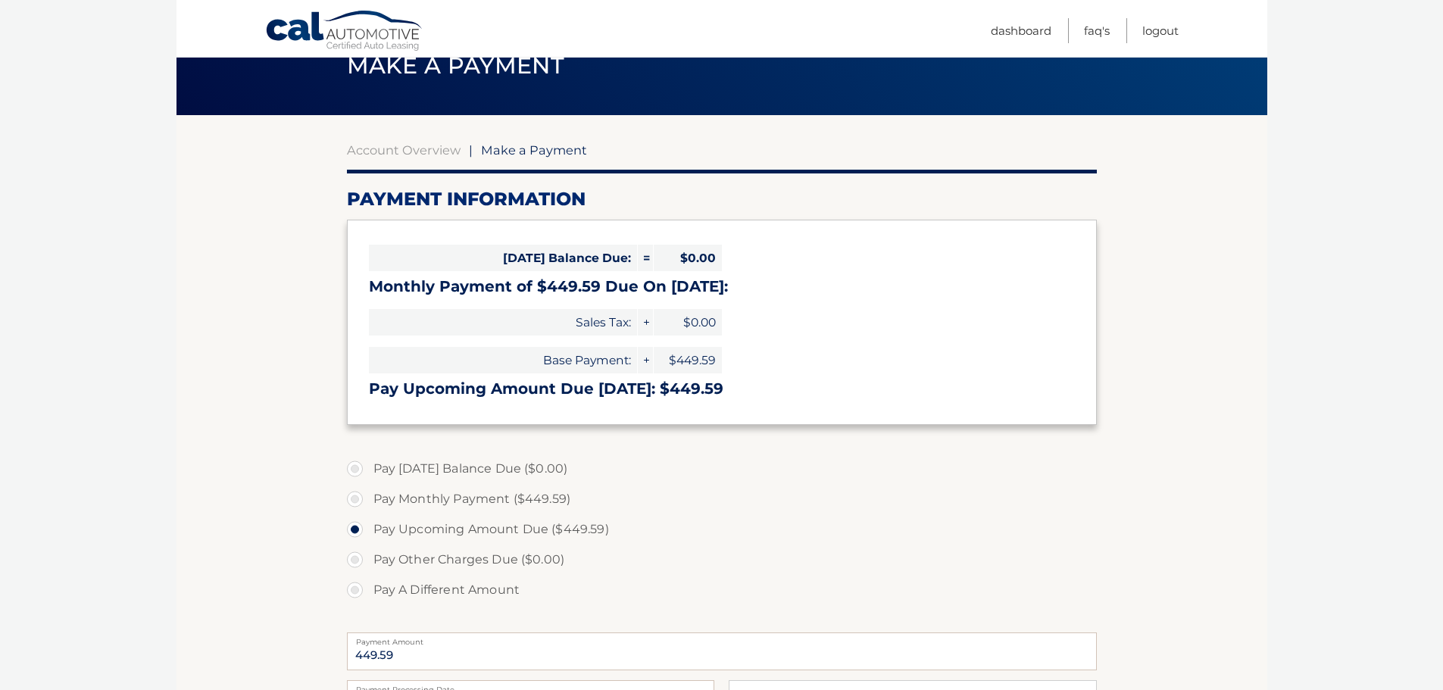
scroll to position [14, 0]
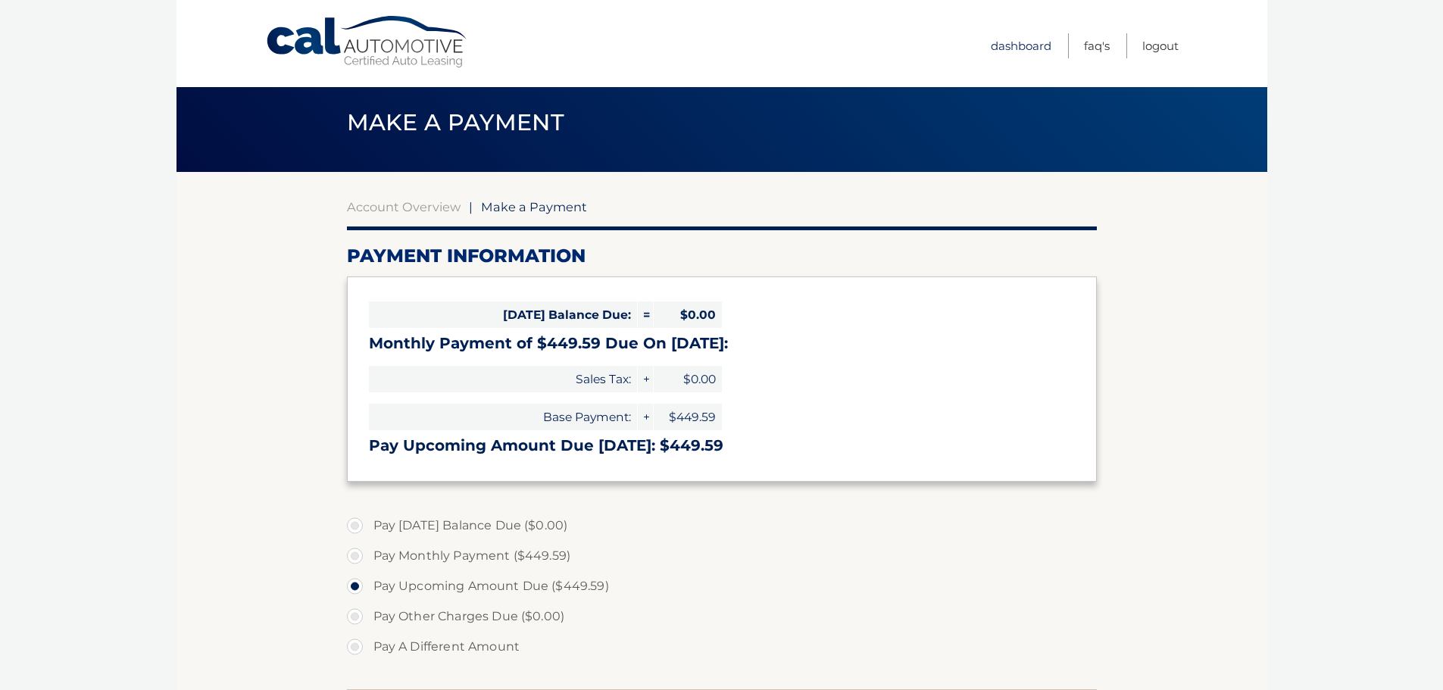
click at [1017, 44] on link "Dashboard" at bounding box center [1021, 45] width 61 height 25
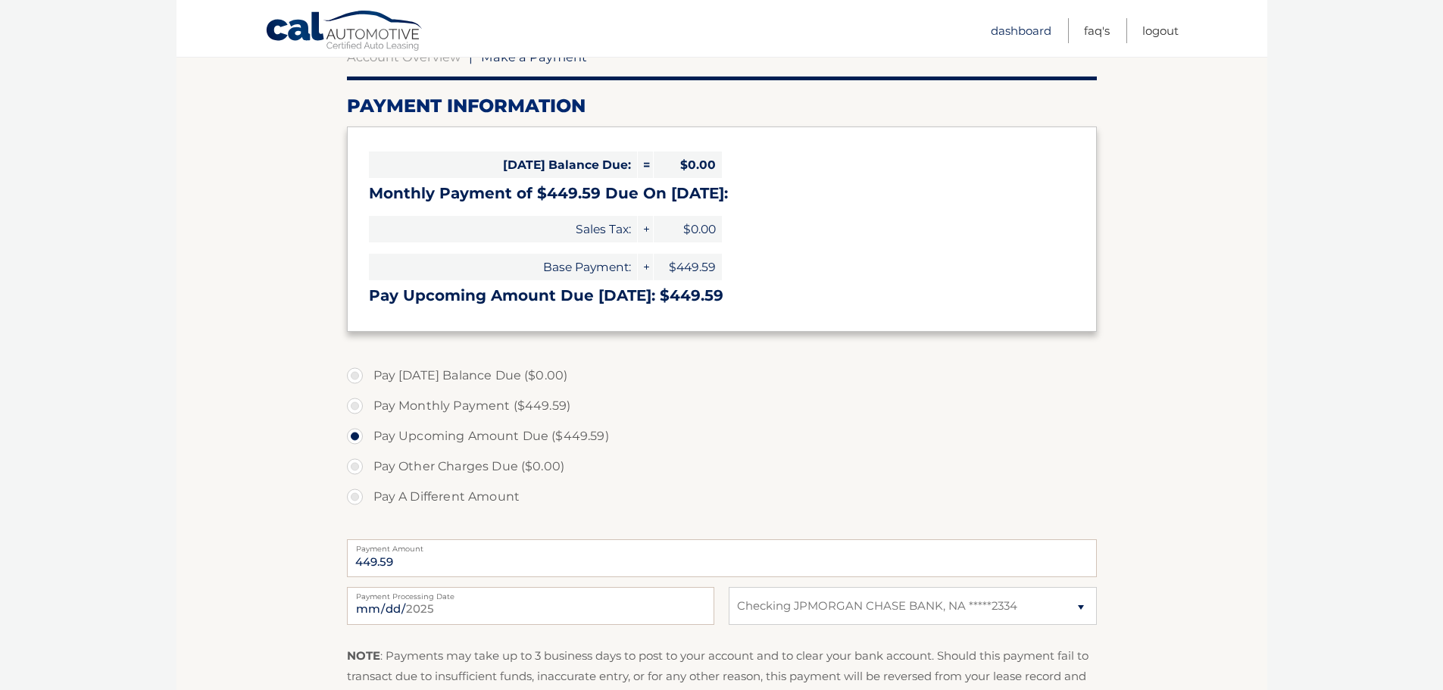
scroll to position [165, 0]
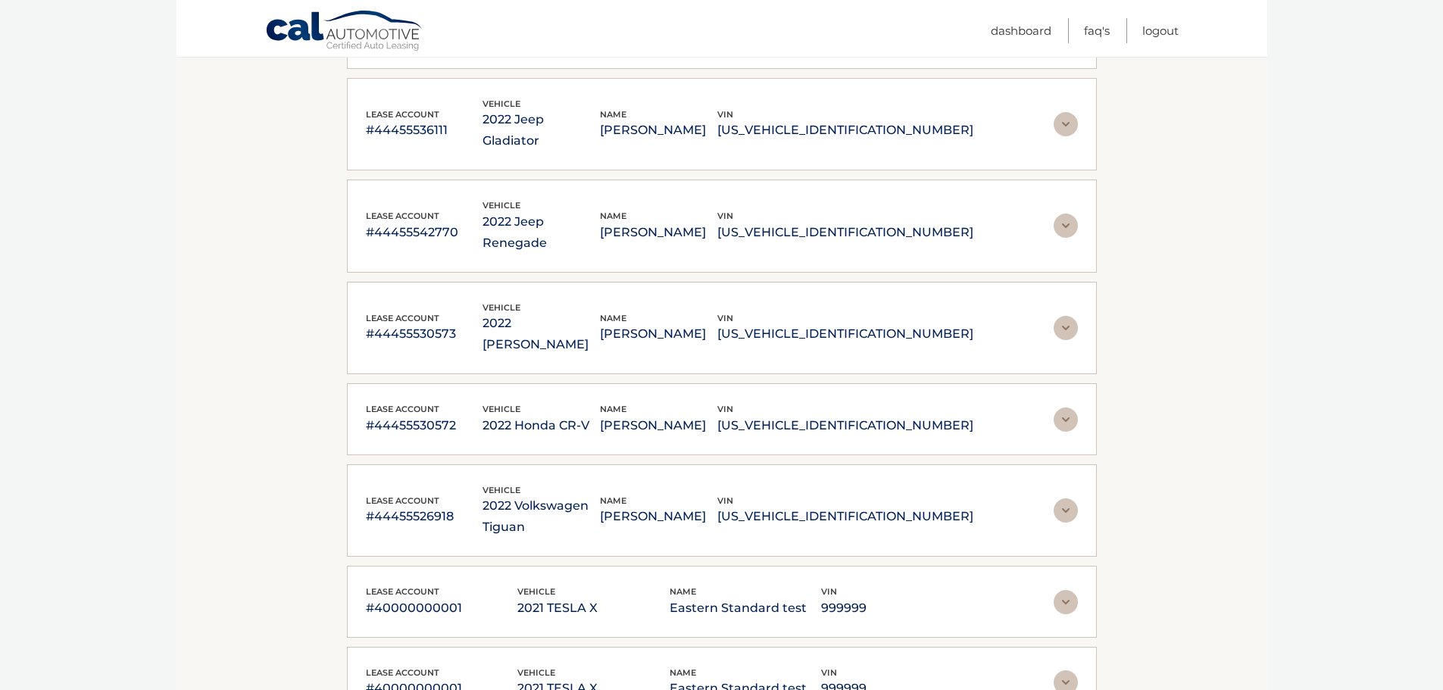
scroll to position [606, 0]
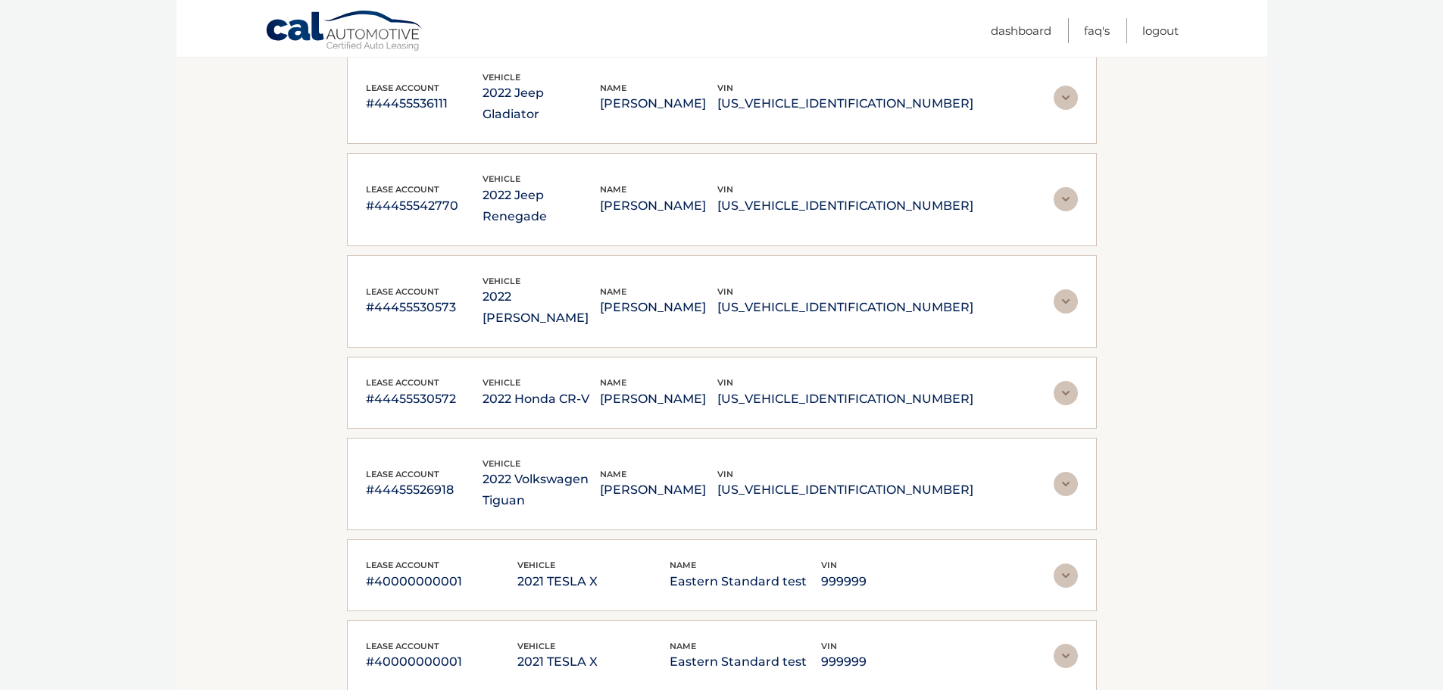
click at [1013, 376] on div "lease account #44455530572 vehicle 2022 Honda CR-V name MARIA JIMENEZ vin 2HKRW…" at bounding box center [722, 393] width 712 height 34
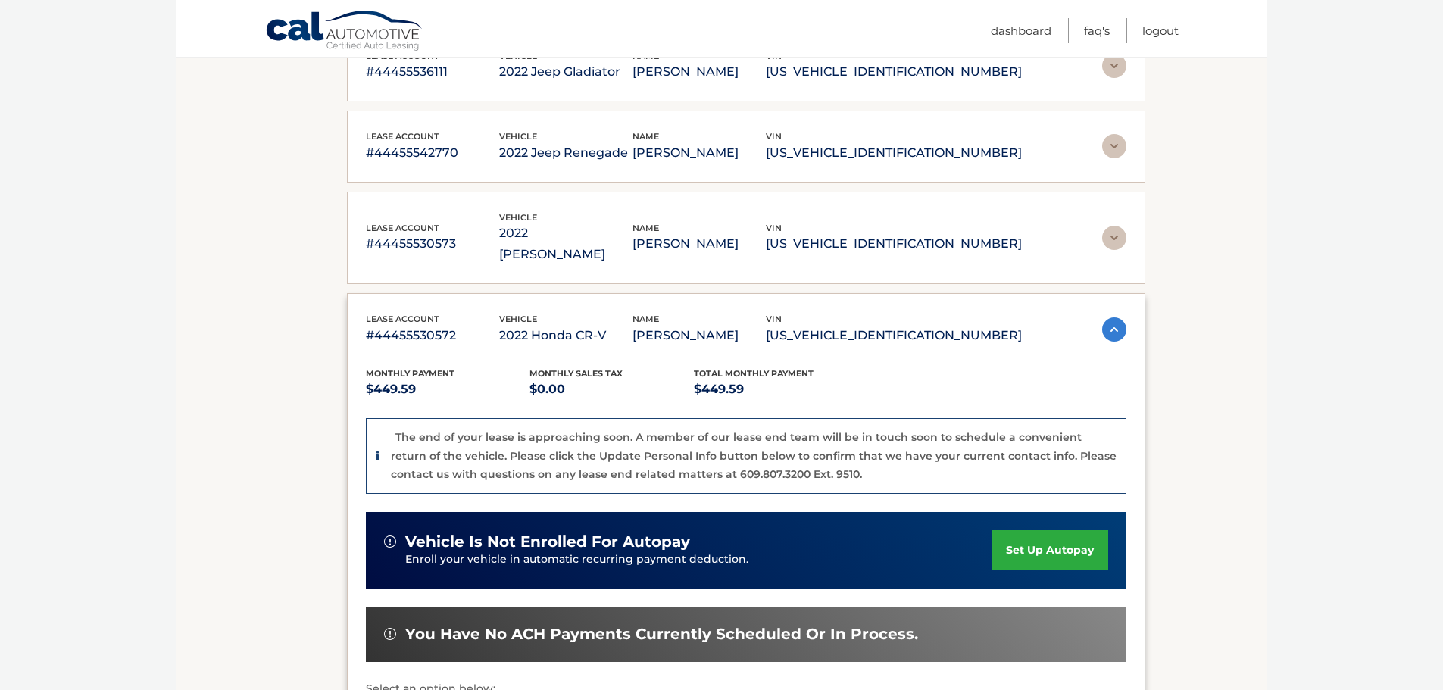
click at [1055, 530] on link "set up autopay" at bounding box center [1050, 550] width 115 height 40
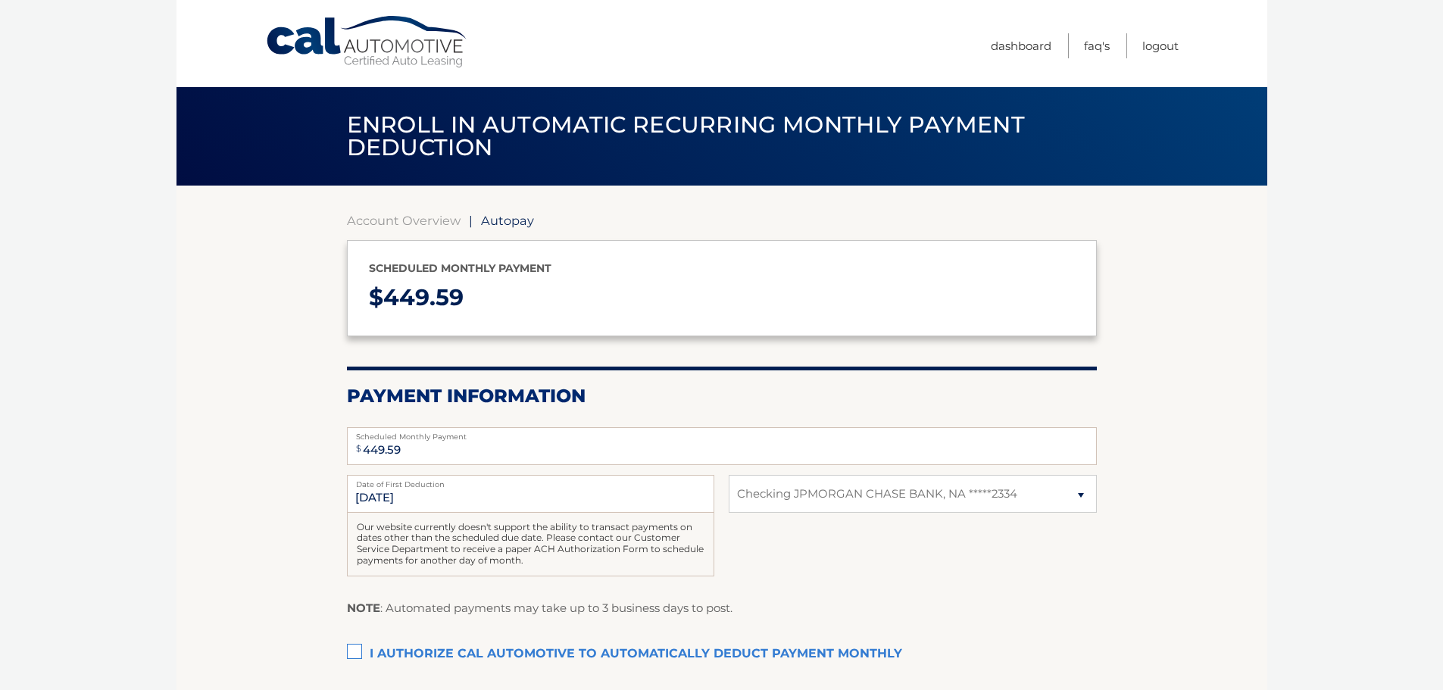
select select "ZTQzOGFlNWQtNWI1ZS00MjQ0LWJjODUtYWQ2NmJjZjc1ZmI1"
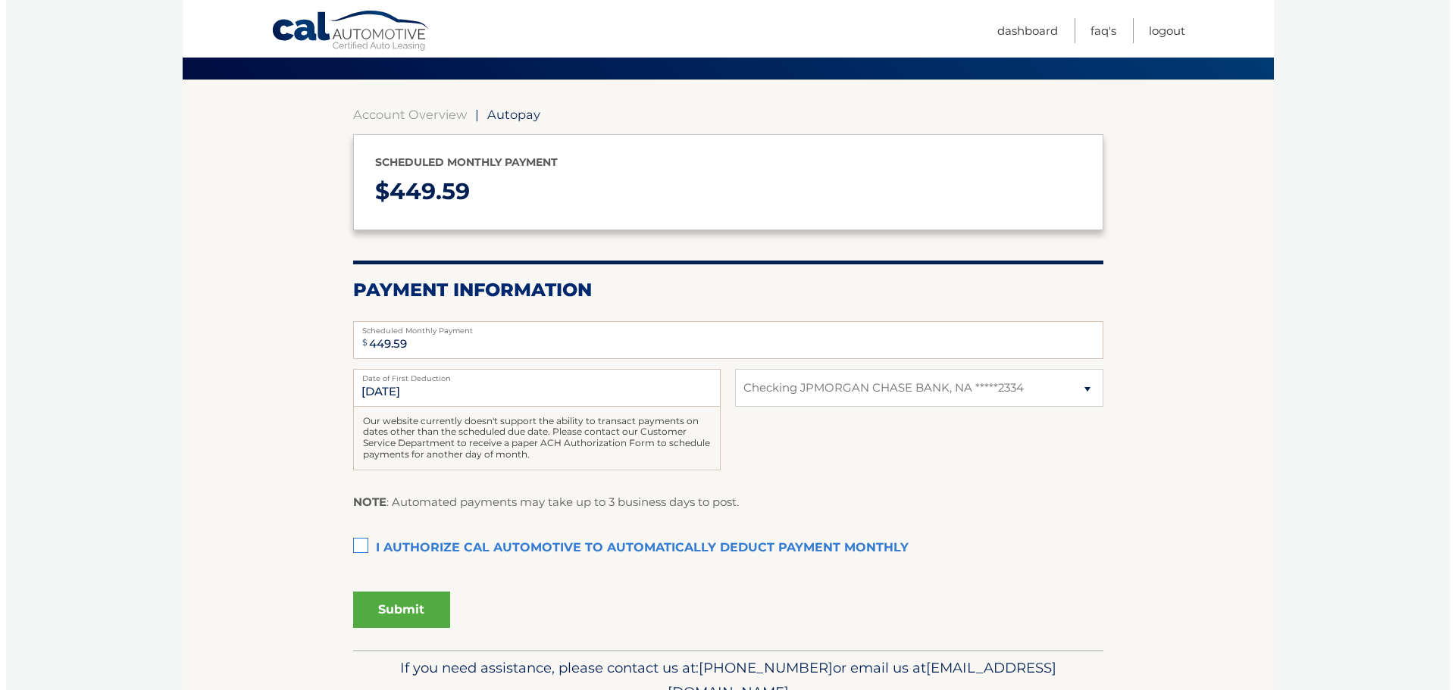
scroll to position [152, 0]
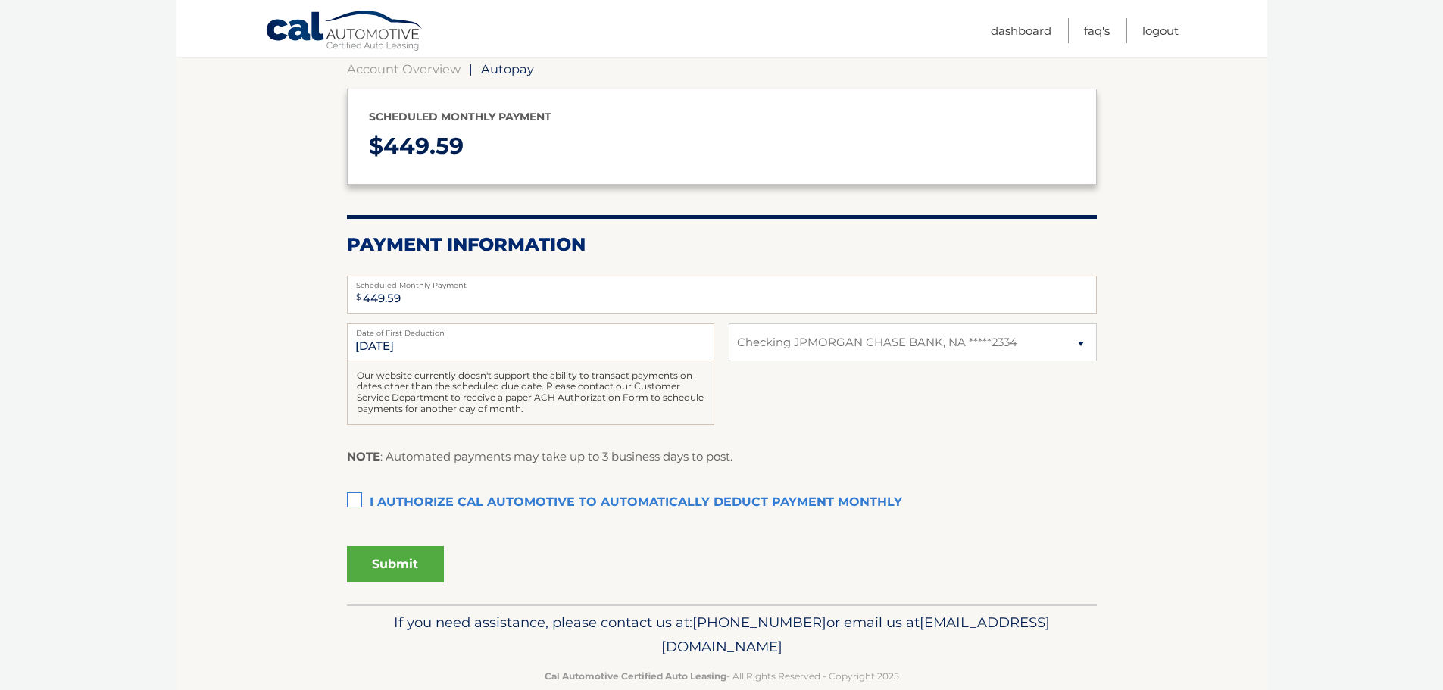
click at [342, 496] on section "Account Overview | Autopay Scheduled monthly payment $ 449.59 Payment Informati…" at bounding box center [722, 319] width 1091 height 571
click at [361, 505] on label "I authorize cal automotive to automatically deduct payment monthly This checkbo…" at bounding box center [722, 503] width 750 height 30
click at [0, 0] on input "I authorize cal automotive to automatically deduct payment monthly This checkbo…" at bounding box center [0, 0] width 0 height 0
click at [424, 566] on button "Submit" at bounding box center [395, 564] width 97 height 36
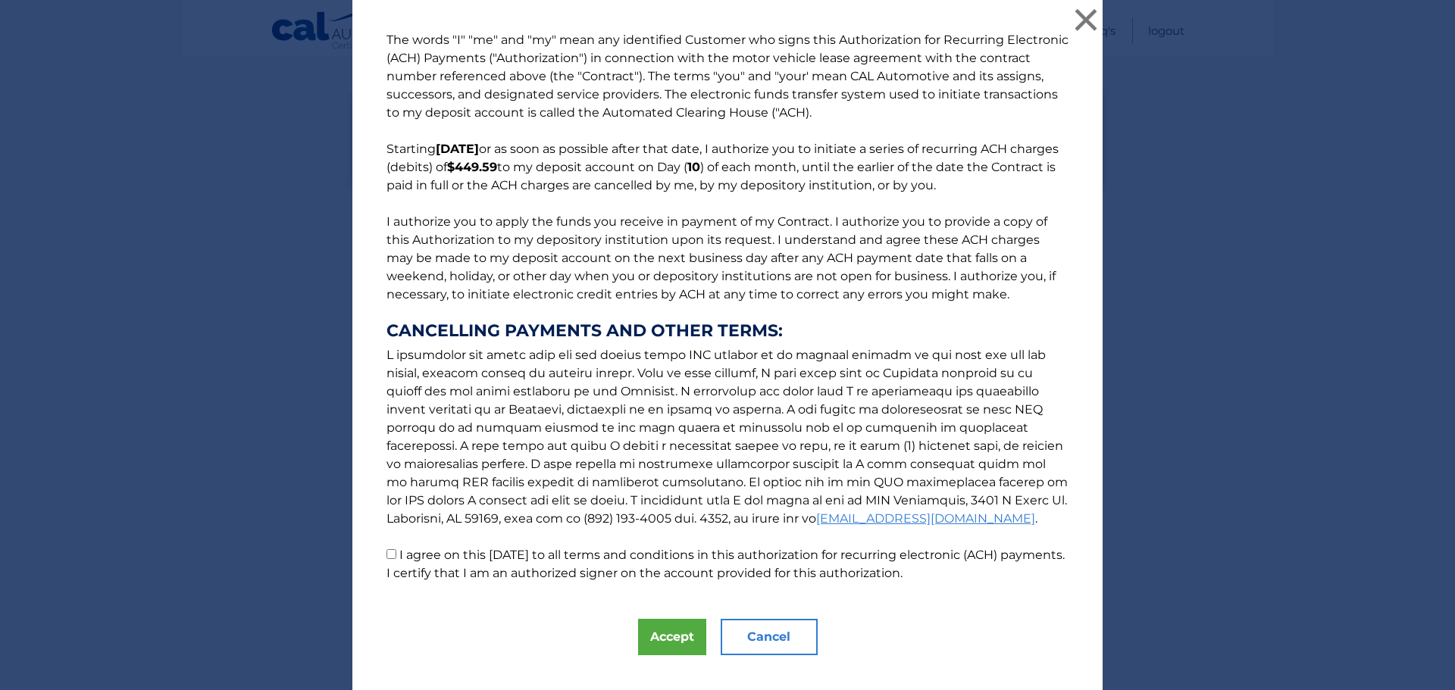
drag, startPoint x: 470, startPoint y: 547, endPoint x: 438, endPoint y: 559, distance: 34.1
click at [468, 546] on p "The words "I" "me" and "my" mean any identified Customer who signs this Authori…" at bounding box center [727, 307] width 712 height 552
click at [437, 560] on label "I agree on this [DATE] to all terms and conditions in this authorization for re…" at bounding box center [725, 564] width 678 height 33
click at [396, 559] on input "I agree on this [DATE] to all terms and conditions in this authorization for re…" at bounding box center [391, 554] width 10 height 10
checkbox input "true"
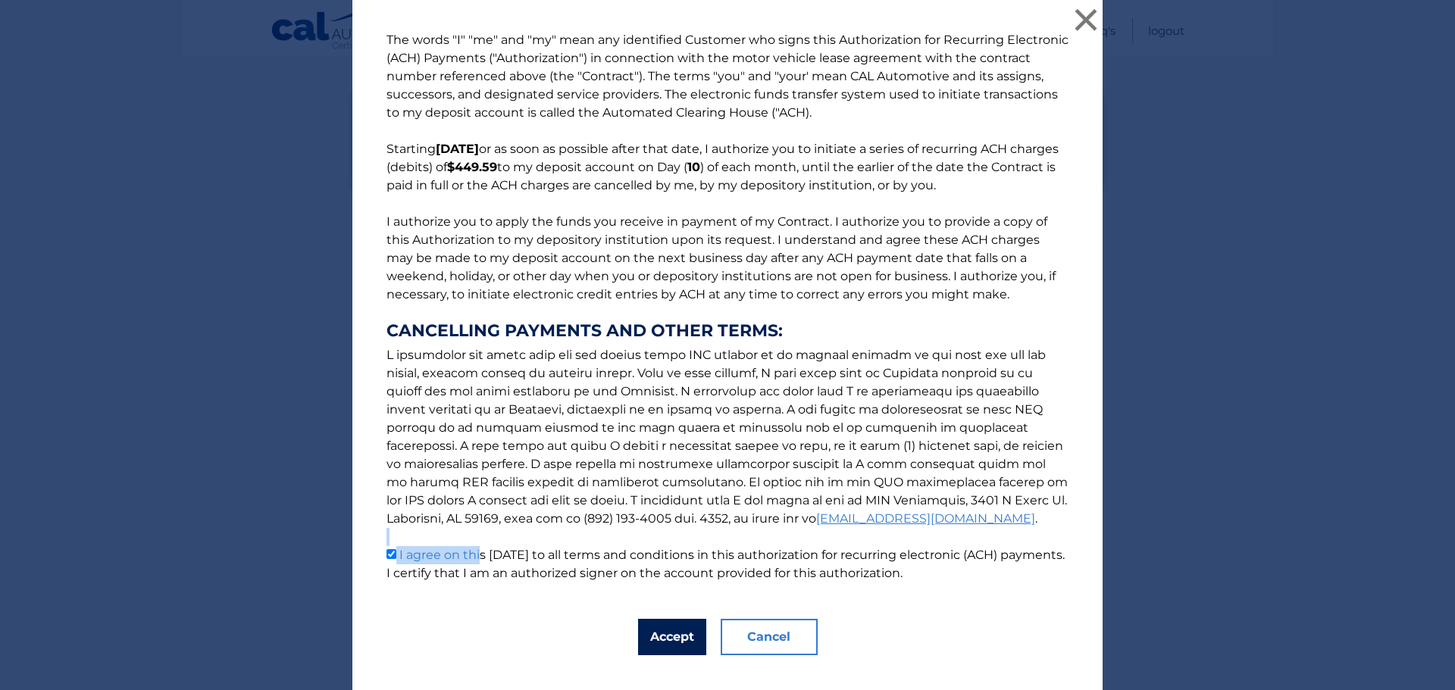
click at [659, 634] on button "Accept" at bounding box center [672, 637] width 68 height 36
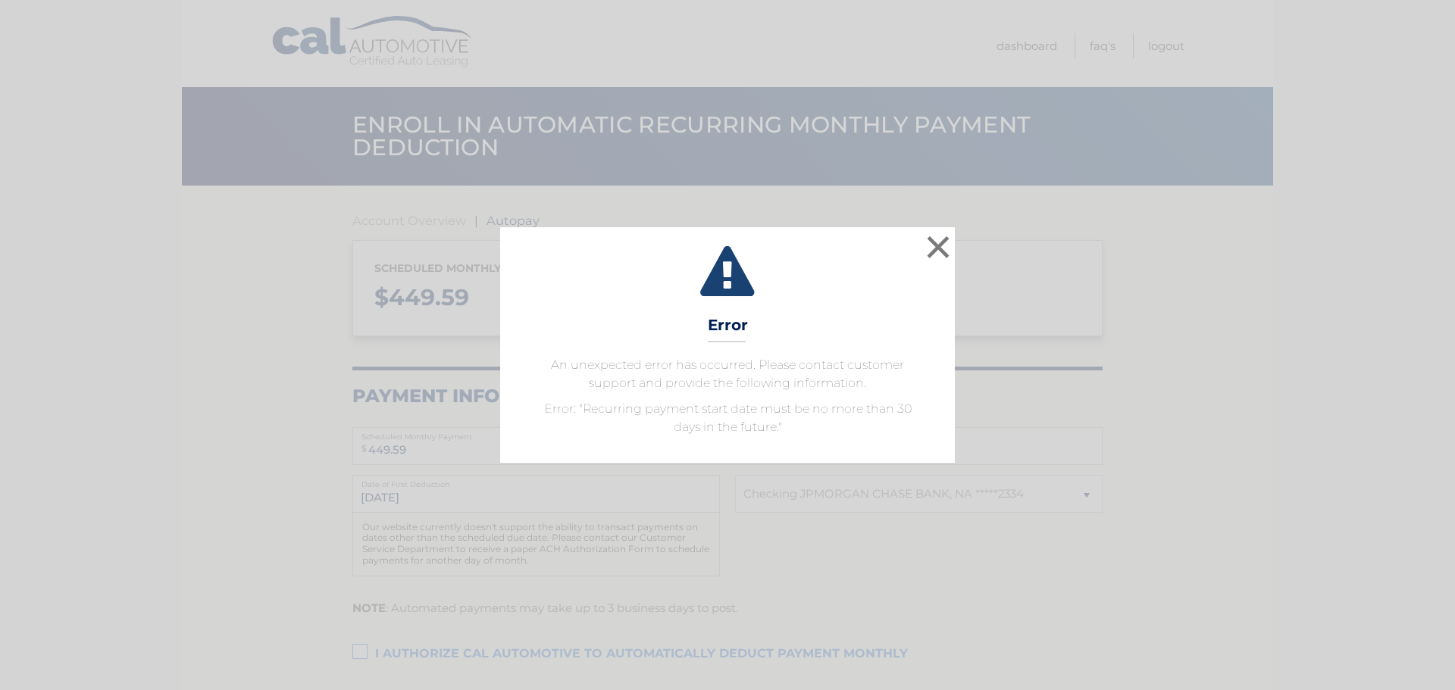
select select "ZTQzOGFlNWQtNWI1ZS00MjQ0LWJjODUtYWQ2NmJjZjc1ZmI1"
click at [928, 242] on button "×" at bounding box center [938, 247] width 30 height 30
